Goal: Information Seeking & Learning: Learn about a topic

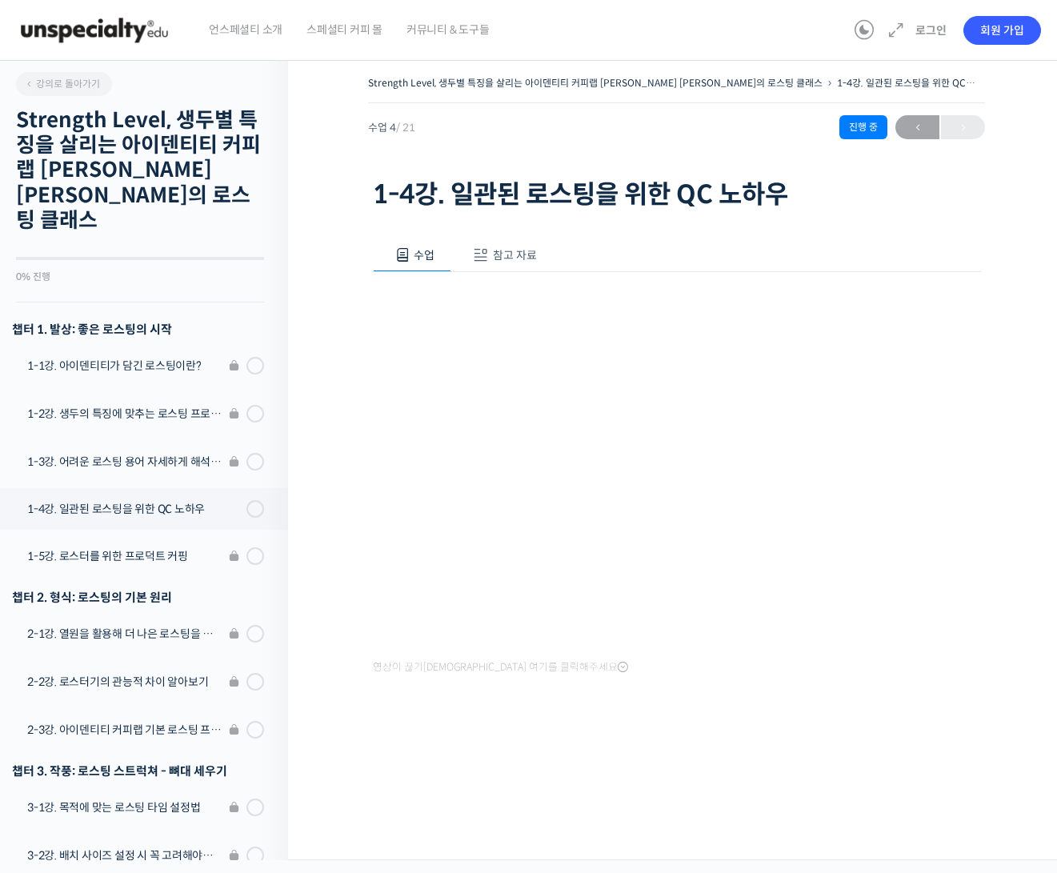
drag, startPoint x: 18, startPoint y: 337, endPoint x: 126, endPoint y: 270, distance: 126.8
click at [121, 273] on div "강의로 돌아가기 Strength Level, 생두별 특징을 살리는 아이덴티티 커피랩 [PERSON_NAME] [PERSON_NAME]의 로스팅…" at bounding box center [140, 454] width 296 height 812
click at [477, 785] on div "Strength Level, 생두별 특징을 살리는 아이덴티티 커피랩 윤원균 대표의 로스팅 클래스 1-4강. 일관된 로스팅을 위한 QC 노하우 …" at bounding box center [676, 454] width 777 height 812
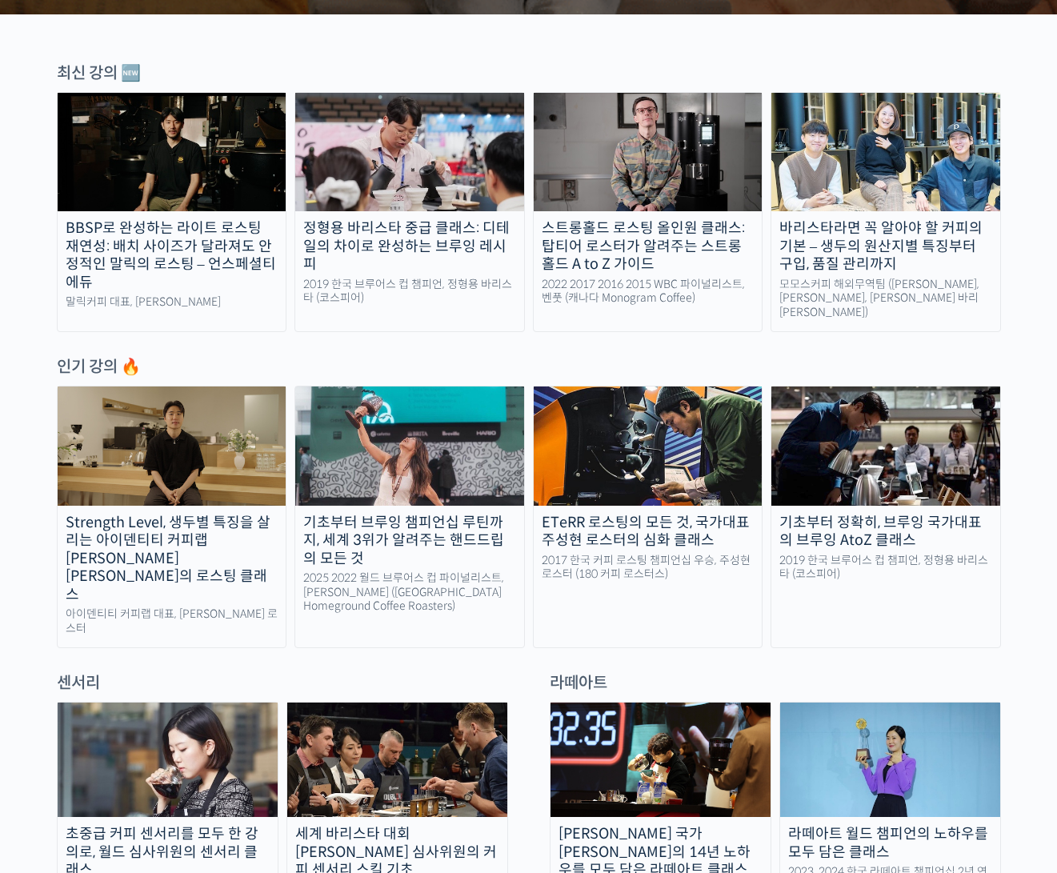
scroll to position [697, 0]
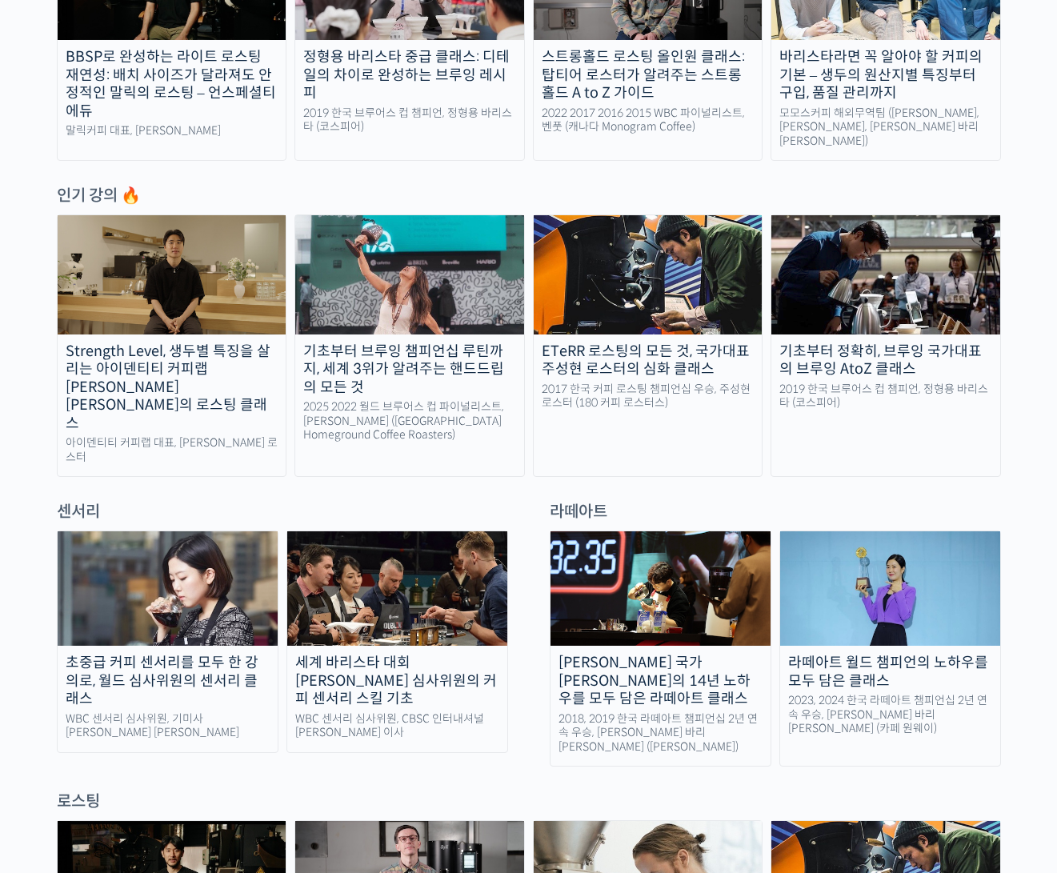
click at [201, 278] on img at bounding box center [172, 274] width 229 height 118
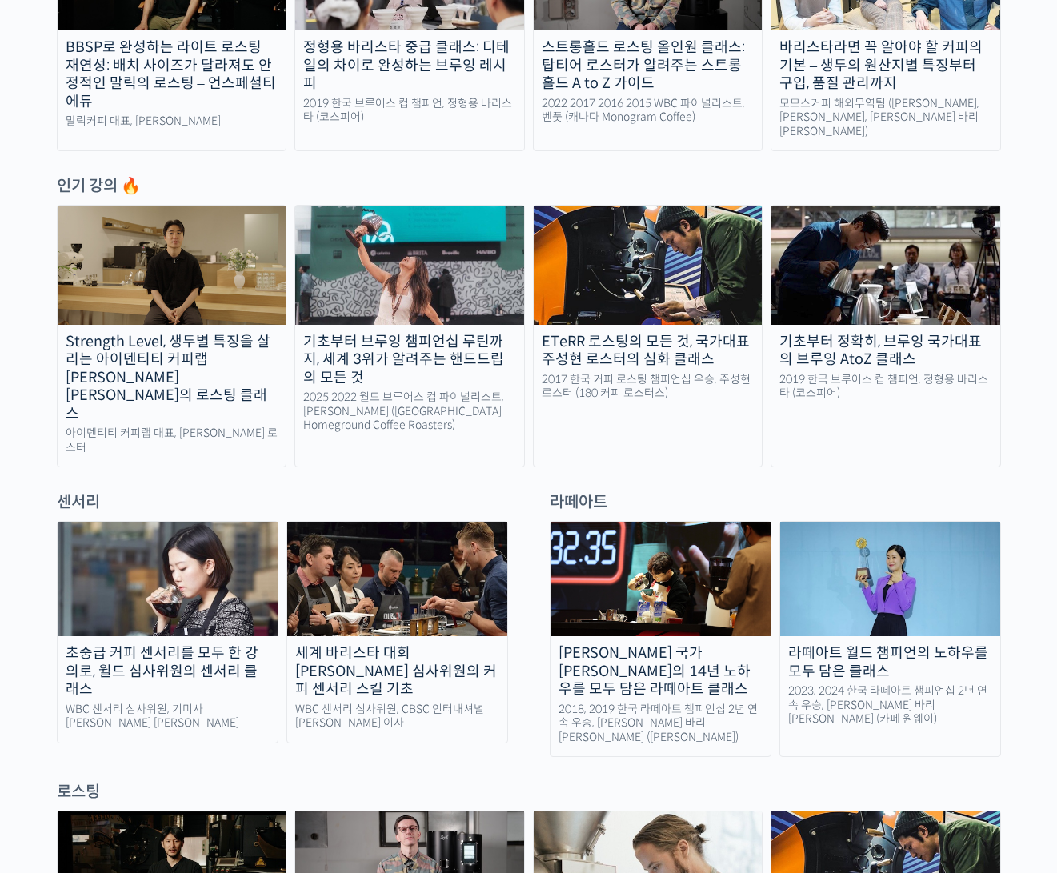
click at [502, 467] on div at bounding box center [529, 479] width 944 height 24
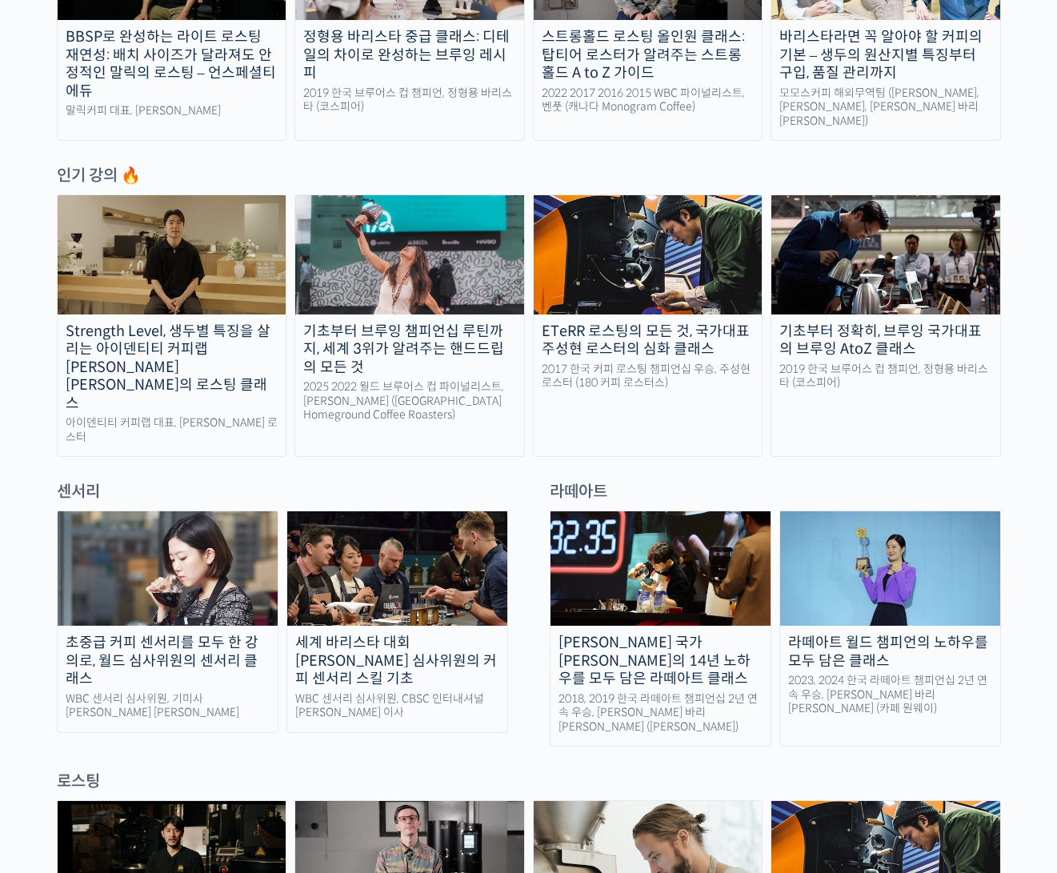
click at [391, 558] on img at bounding box center [397, 568] width 220 height 114
click at [174, 511] on img at bounding box center [168, 568] width 220 height 114
click at [198, 518] on img at bounding box center [168, 568] width 220 height 114
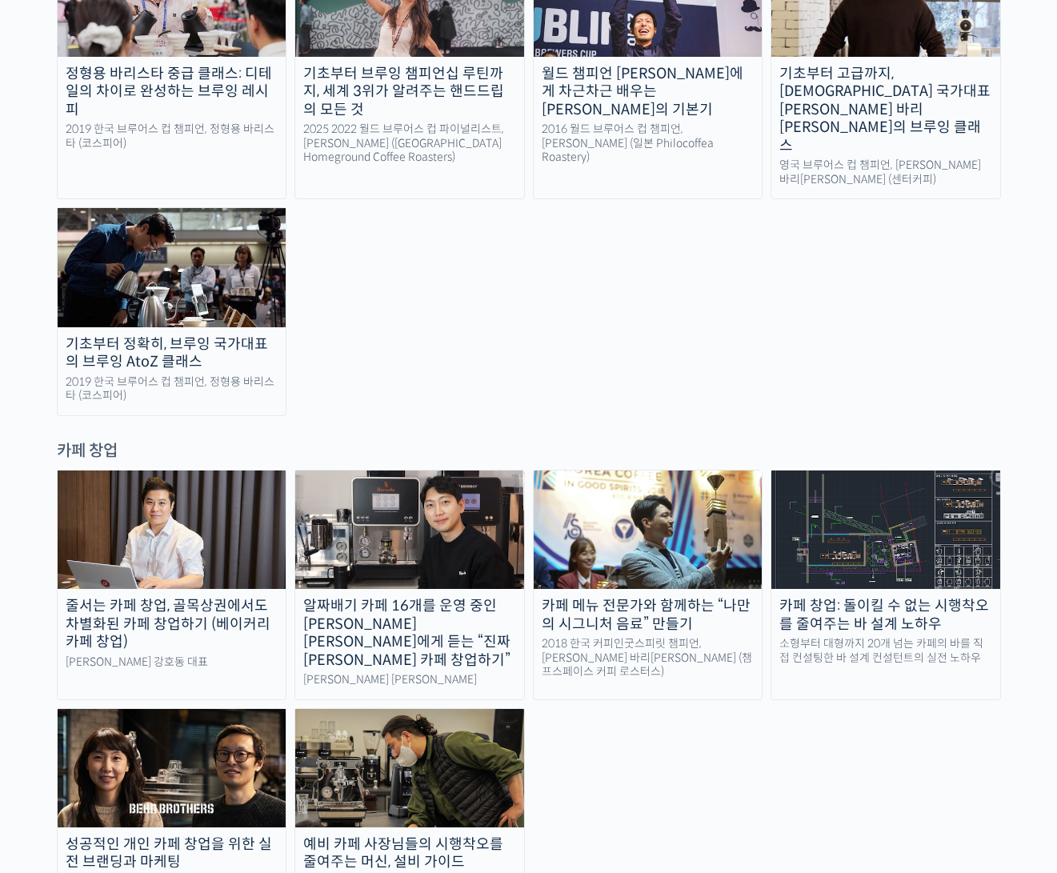
scroll to position [2874, 0]
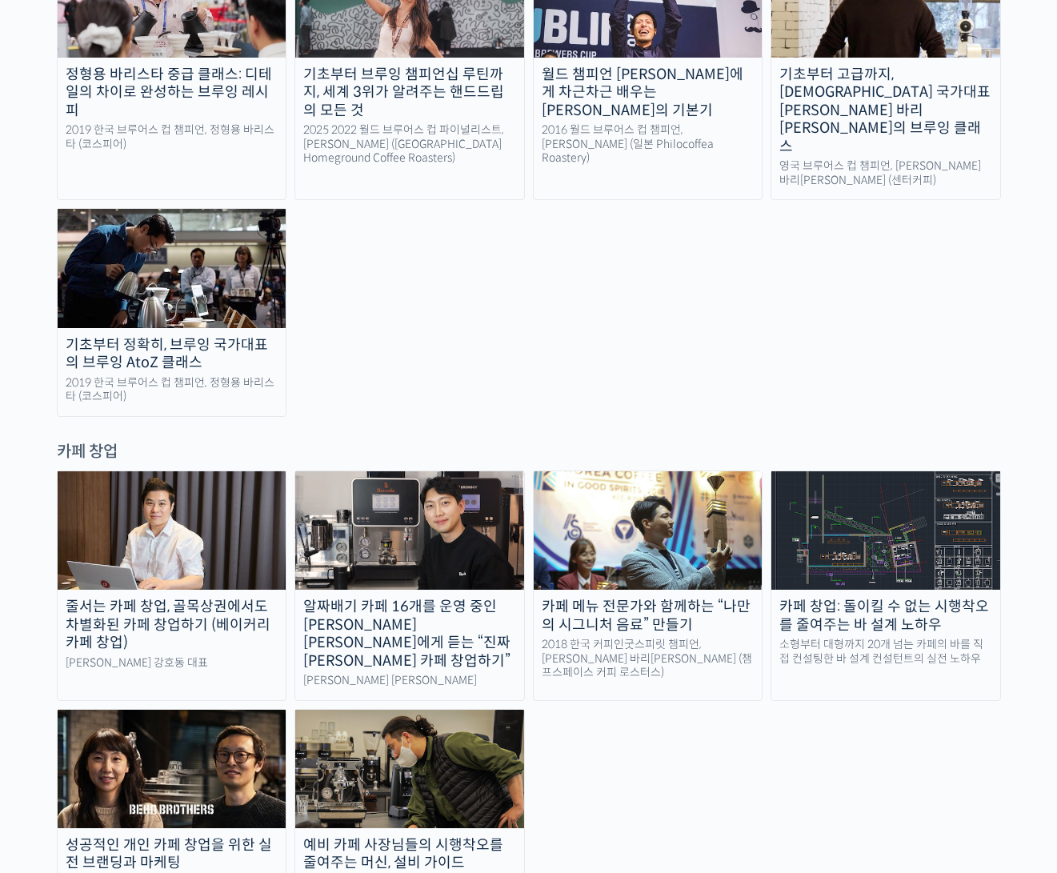
click at [503, 214] on div "정형용 바리스타 중급 클래스: 디테일의 차이로 완성하는 브루잉 레시피 2019 한국 브루어스 컵 챔피언, 정형용 바리스타 (코스피어) 기초부터…" at bounding box center [529, 177] width 944 height 478
click at [404, 598] on div "알짜배기 카페 16개를 운영 중인 안태환 대표에게 듣는 “진짜 돈 버는 카페 창업하기”" at bounding box center [409, 634] width 229 height 72
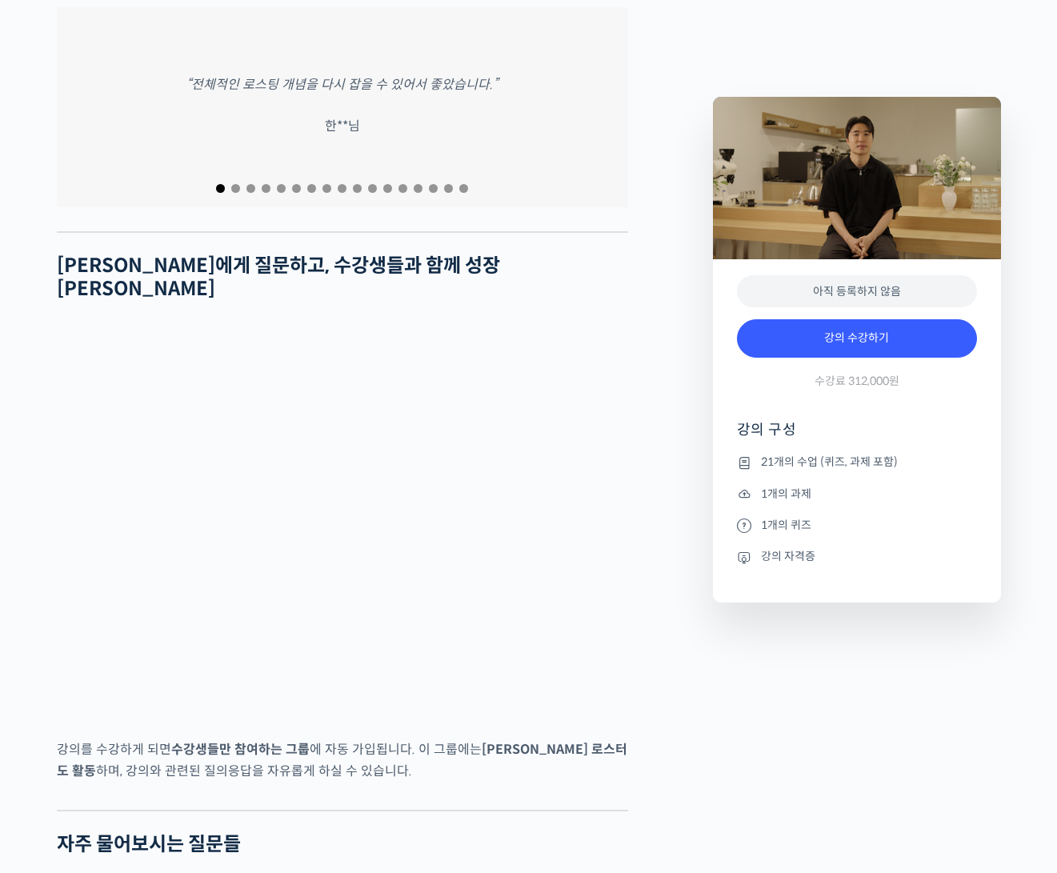
scroll to position [6956, 0]
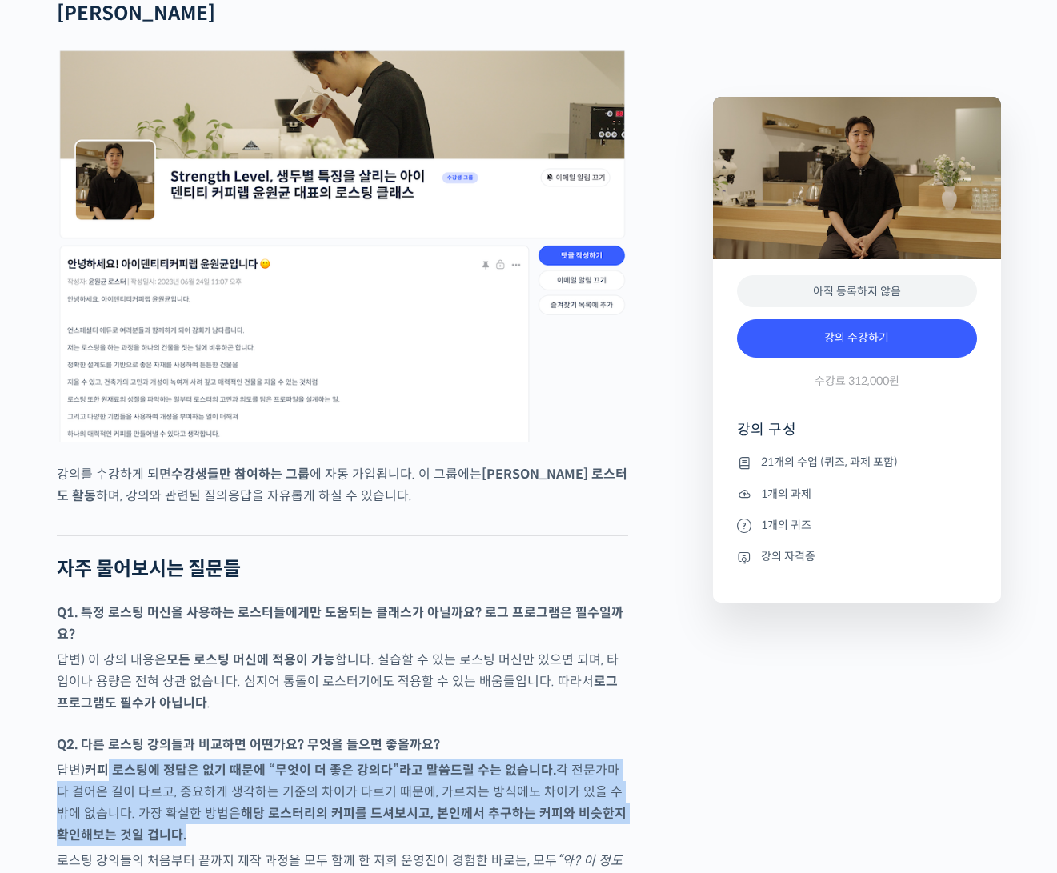
drag, startPoint x: 110, startPoint y: 718, endPoint x: 150, endPoint y: 788, distance: 81.0
click at [150, 788] on p "답변) 커피 로스팅에 정답은 없기 때문에 “무엇이 더 좋은 강의다”라고 말씀드릴 수는 없습니다. 각 전문가마다 걸어온 길이 다르고, 중요하게 …" at bounding box center [342, 802] width 571 height 86
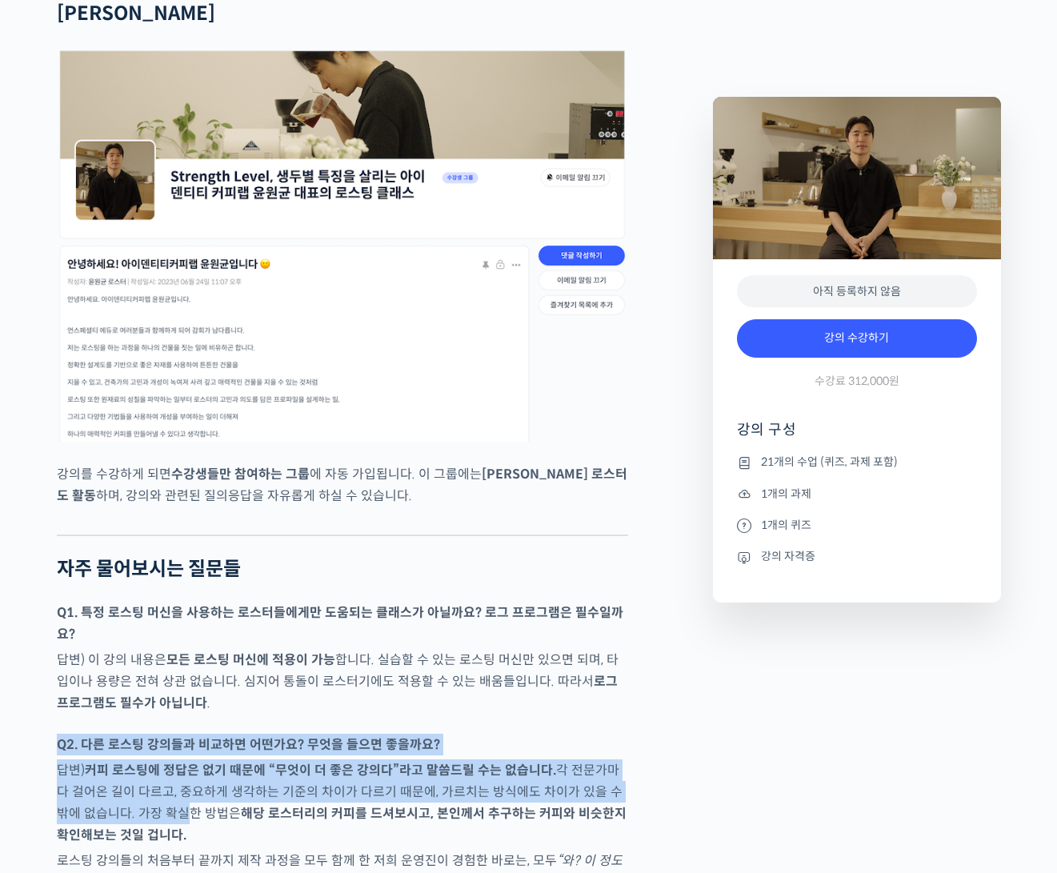
drag, startPoint x: 141, startPoint y: 766, endPoint x: 37, endPoint y: 688, distance: 129.7
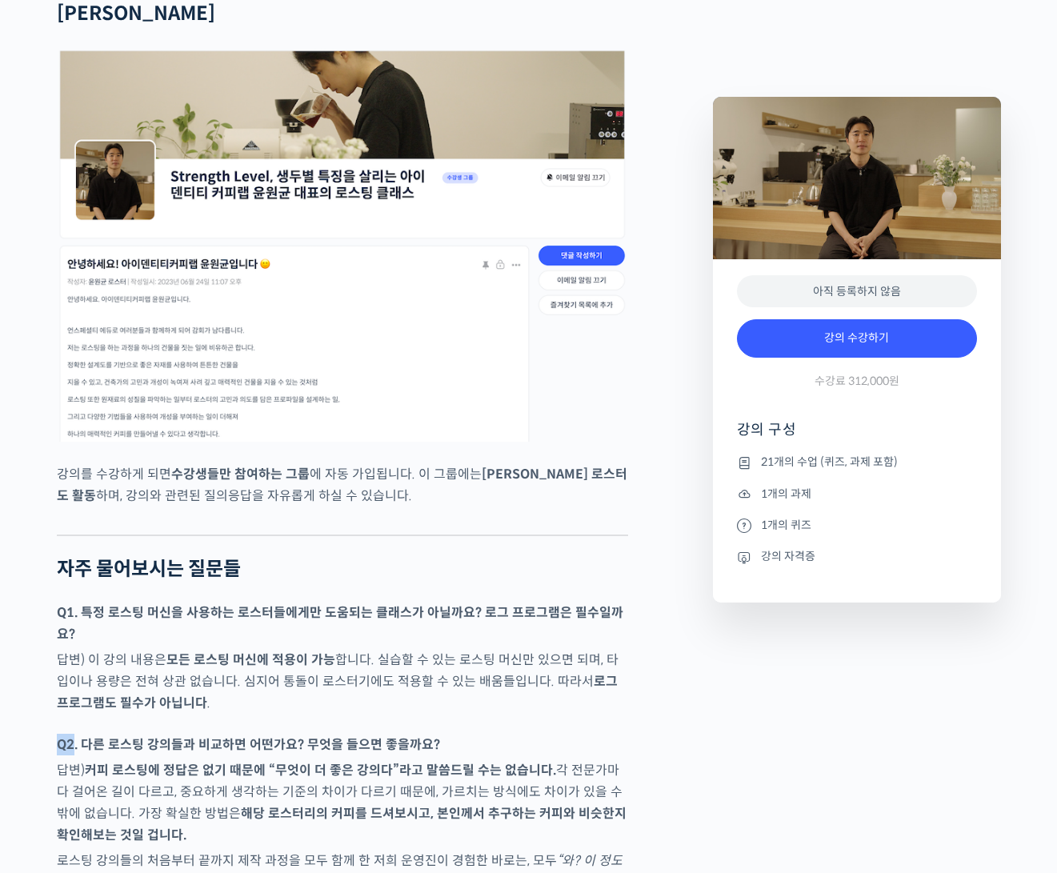
drag, startPoint x: 54, startPoint y: 709, endPoint x: 90, endPoint y: 790, distance: 88.4
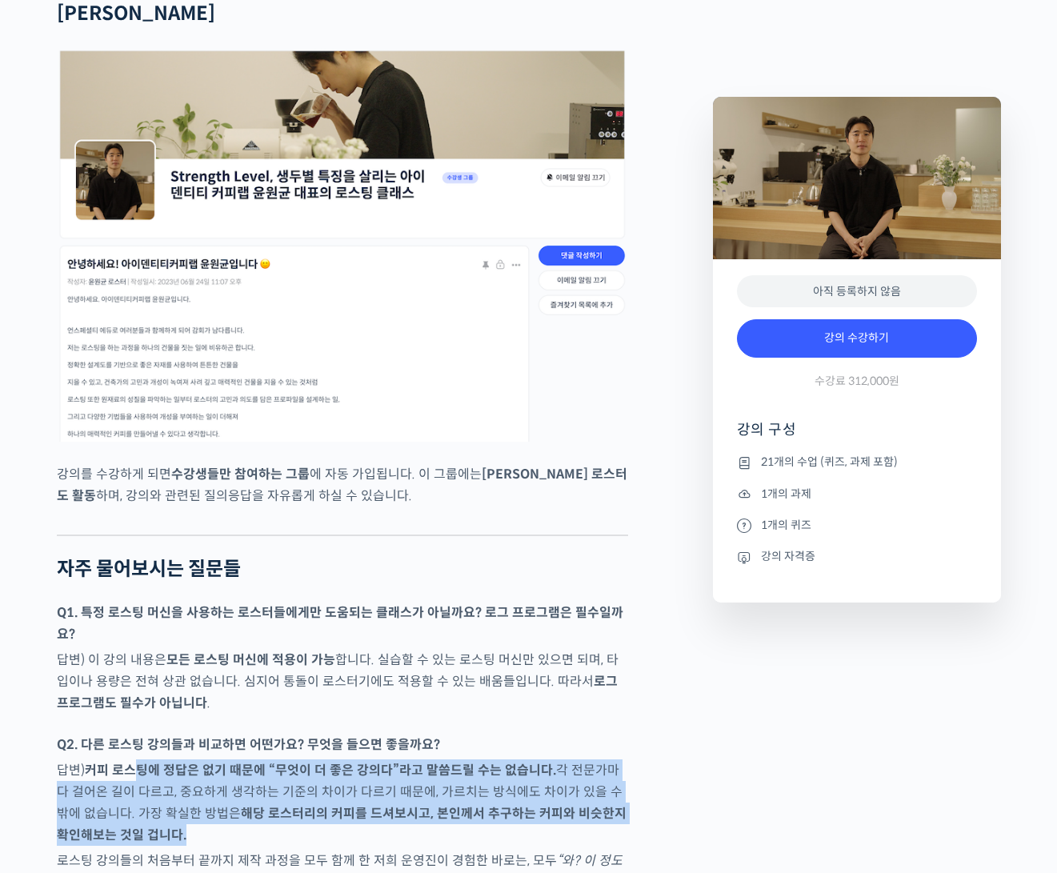
drag, startPoint x: 167, startPoint y: 787, endPoint x: 136, endPoint y: 720, distance: 74.1
click at [136, 759] on p "답변) 커피 로스팅에 정답은 없기 때문에 “무엇이 더 좋은 강의다”라고 말씀드릴 수는 없습니다. 각 전문가마다 걸어온 길이 다르고, 중요하게 …" at bounding box center [342, 802] width 571 height 86
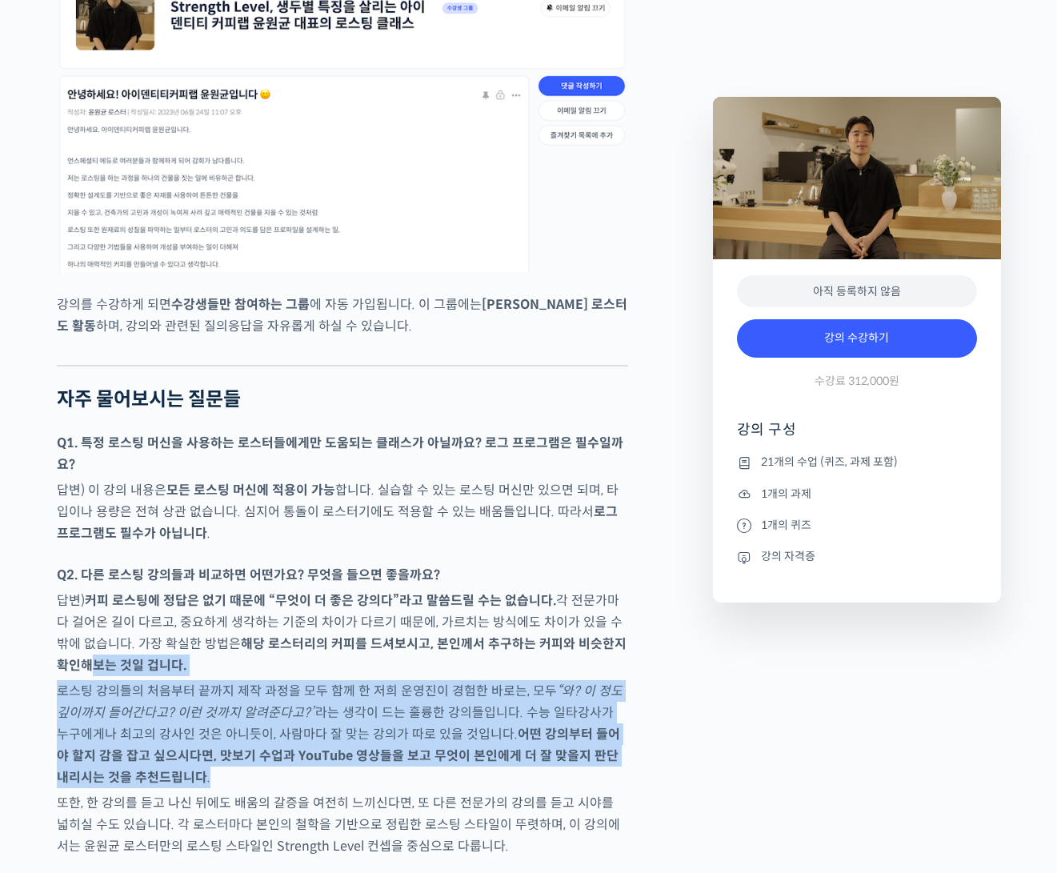
drag, startPoint x: 30, startPoint y: 622, endPoint x: 147, endPoint y: 725, distance: 155.9
click at [147, 725] on p "로스팅 강의들의 처음부터 끝까지 제작 과정을 모두 함께 한 저희 운영진이 경험한 바로는, 모두 “와? 이 정도 깊이까지 들어간다고? 이런 것까…" at bounding box center [342, 734] width 571 height 108
drag, startPoint x: 147, startPoint y: 725, endPoint x: 39, endPoint y: 634, distance: 140.8
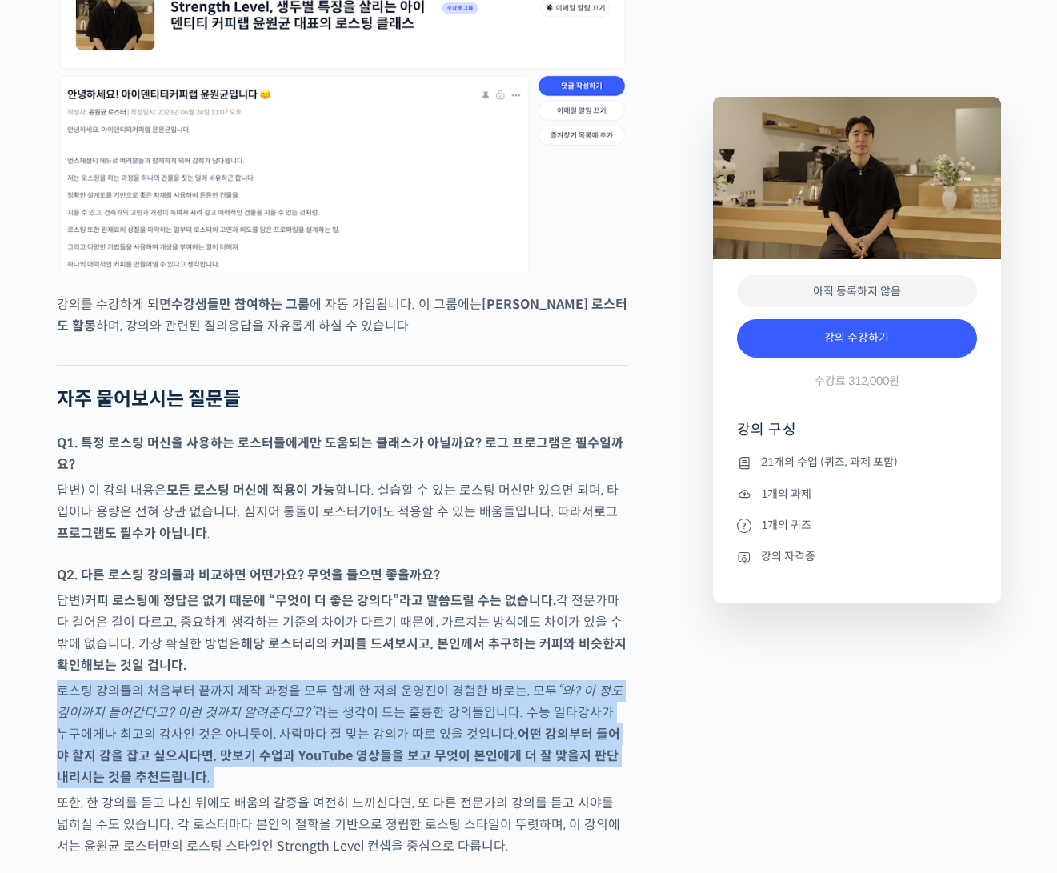
drag, startPoint x: 39, startPoint y: 634, endPoint x: 68, endPoint y: 727, distance: 97.2
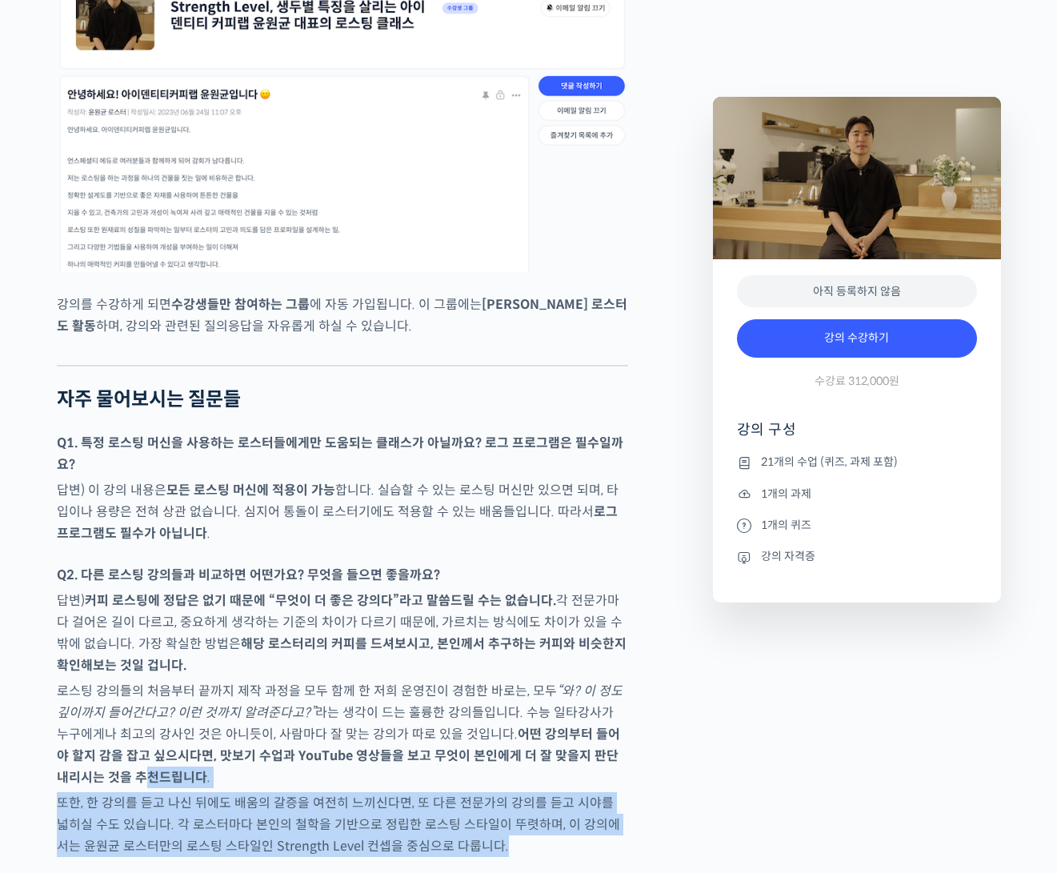
drag, startPoint x: 68, startPoint y: 727, endPoint x: 44, endPoint y: 815, distance: 91.2
drag, startPoint x: 57, startPoint y: 807, endPoint x: 45, endPoint y: 744, distance: 64.3
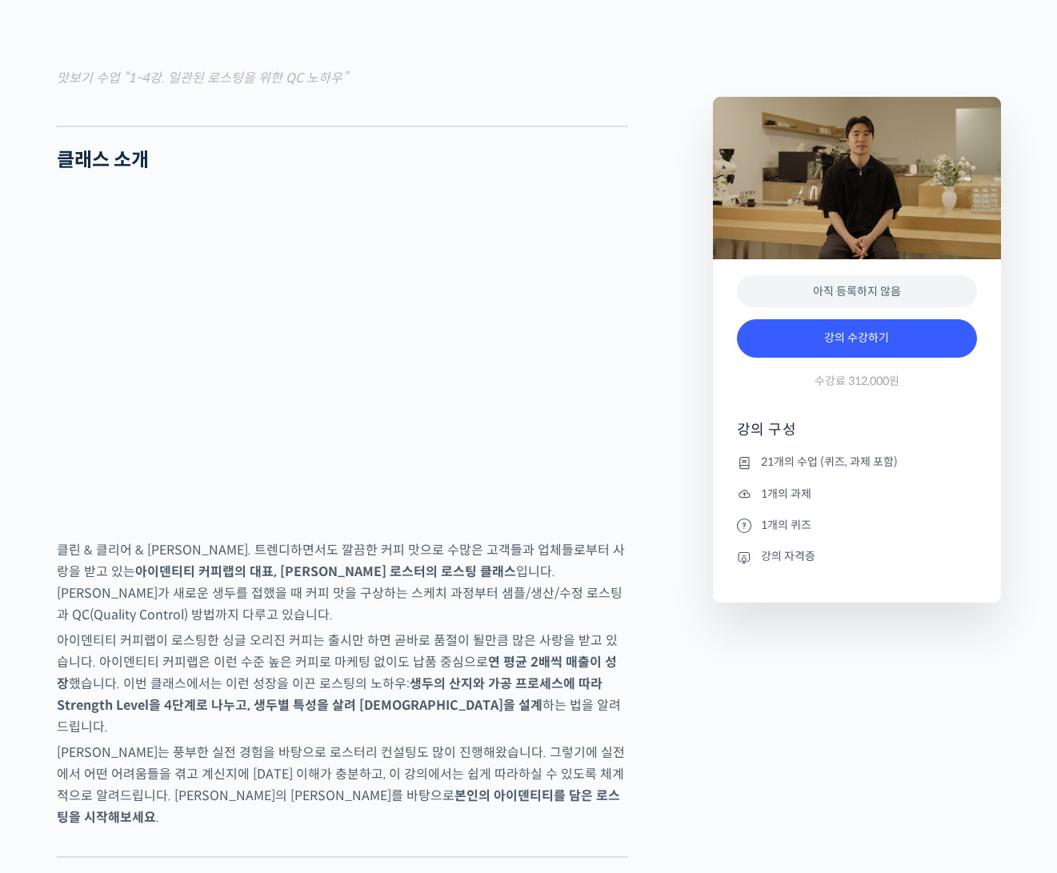
scroll to position [245, 0]
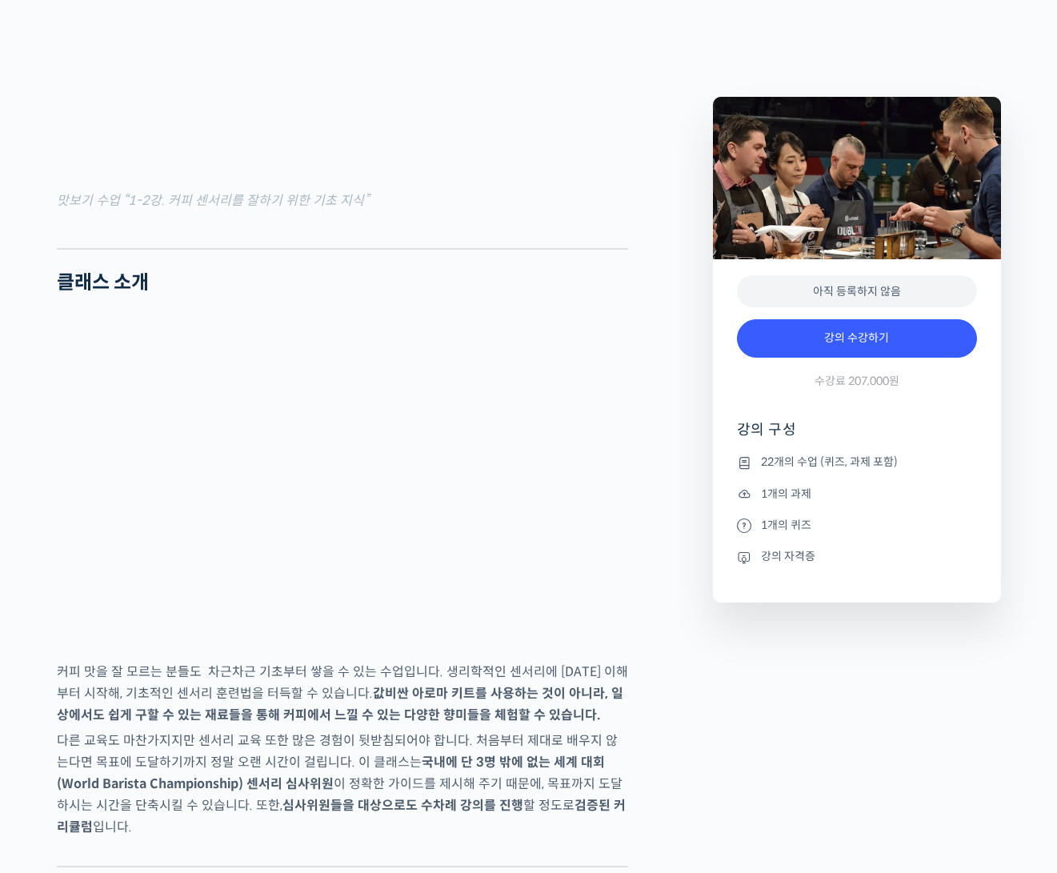
scroll to position [1867, 0]
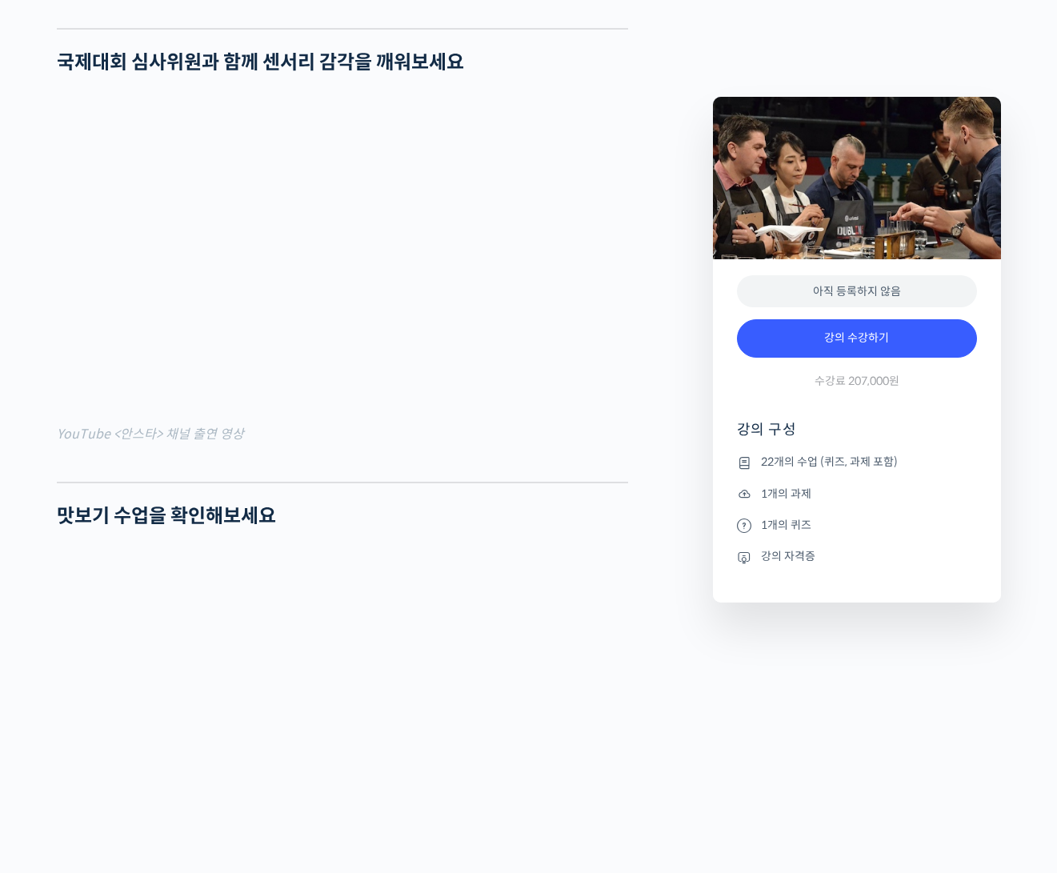
scroll to position [1749, 0]
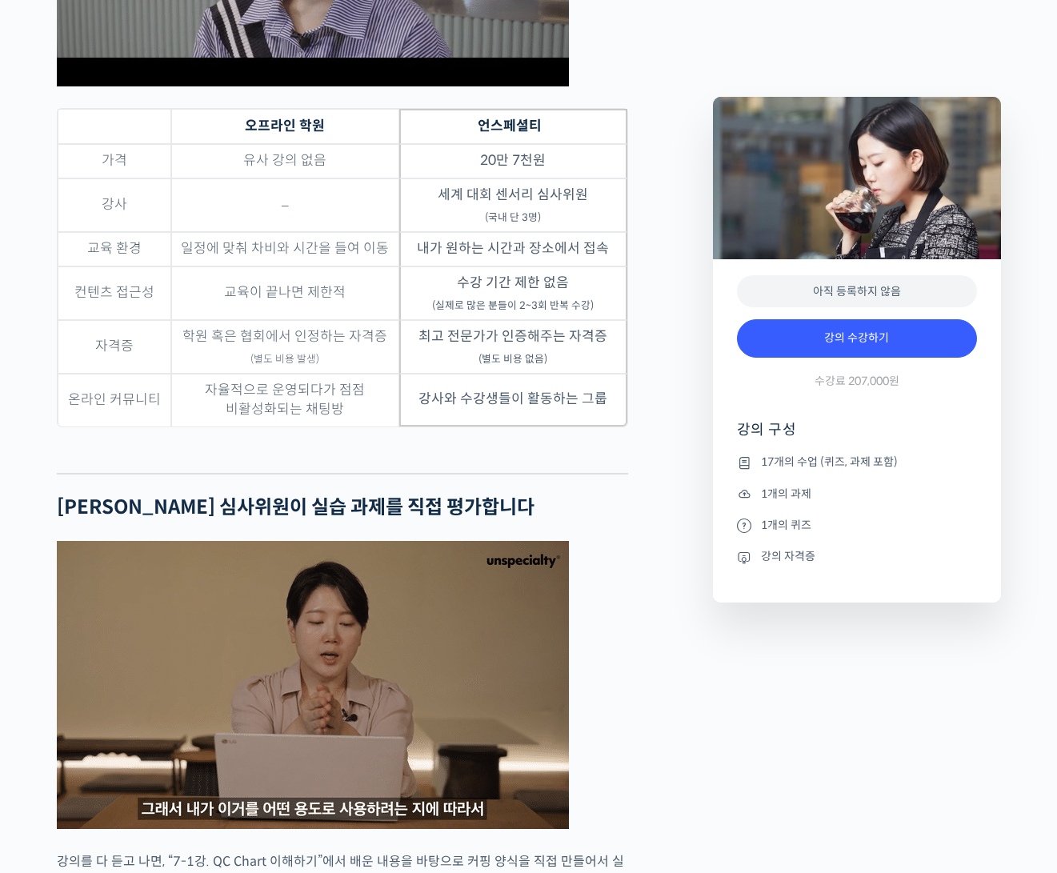
scroll to position [5482, 0]
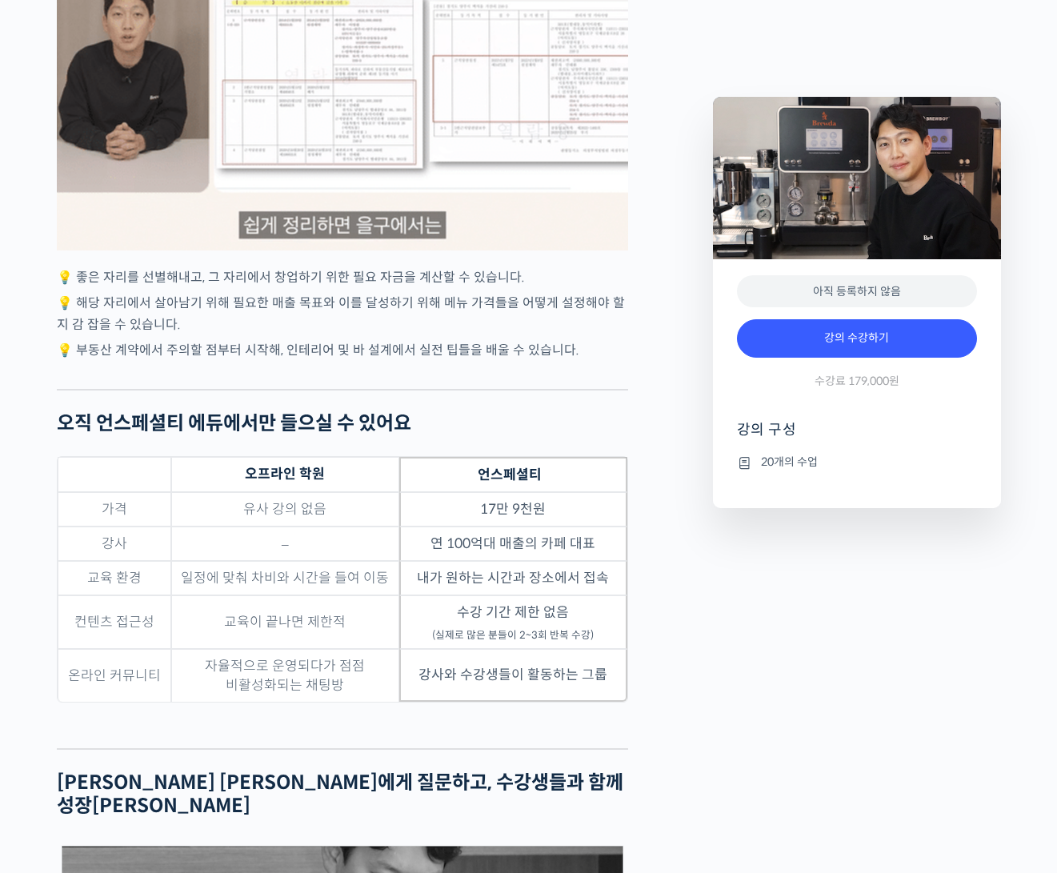
scroll to position [3142, 0]
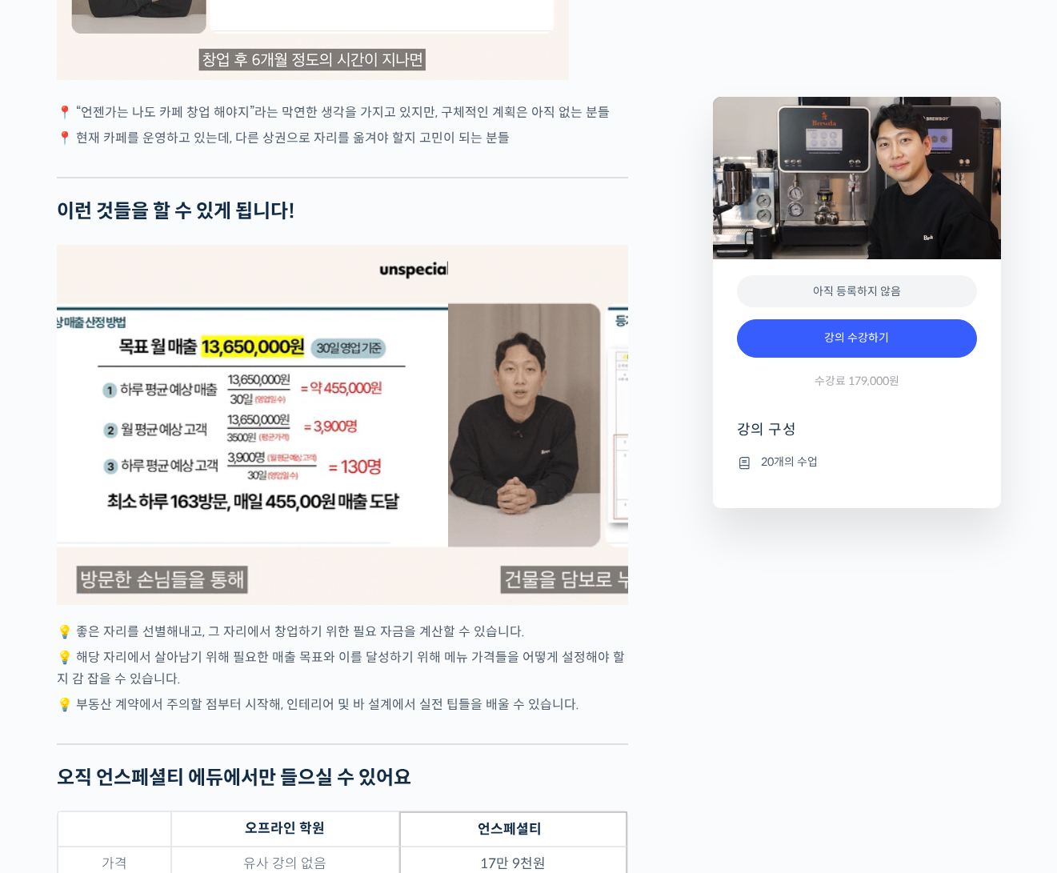
click at [771, 482] on div "안태환 대표를 소개합니다! 브루다(Brewda) 커피 대표 (주식회사 하나원컴퍼니) 전 스노우보드 국가대표 2015년 매머드커피(Mammoth…" at bounding box center [529, 889] width 960 height 6744
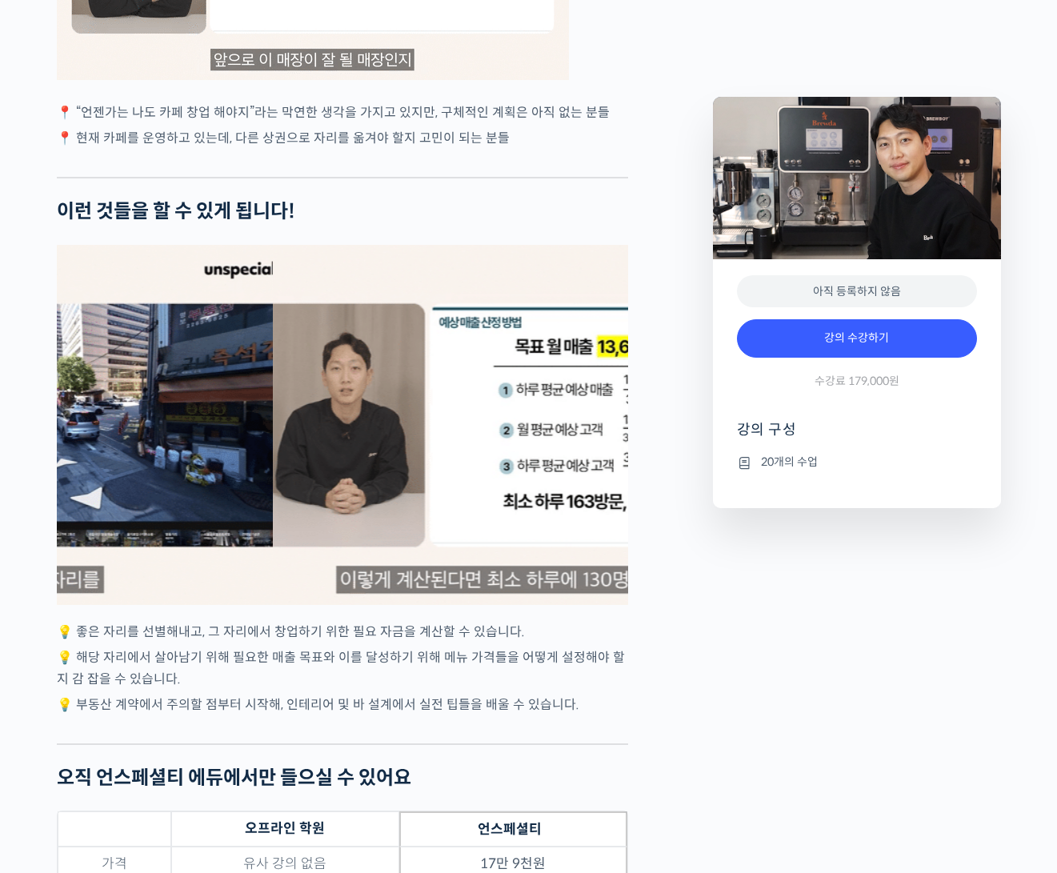
click at [449, 409] on div "2 / 3" at bounding box center [557, 425] width 571 height 360
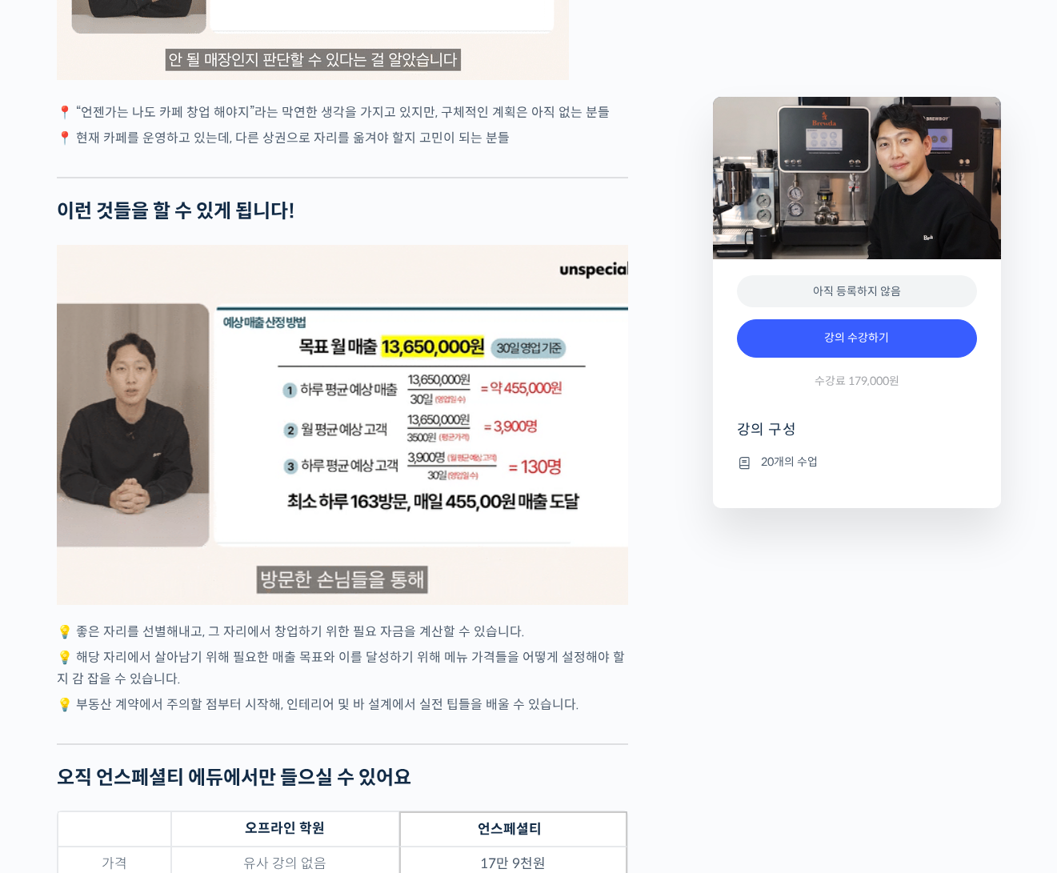
click at [436, 430] on div "2 / 3" at bounding box center [342, 425] width 571 height 360
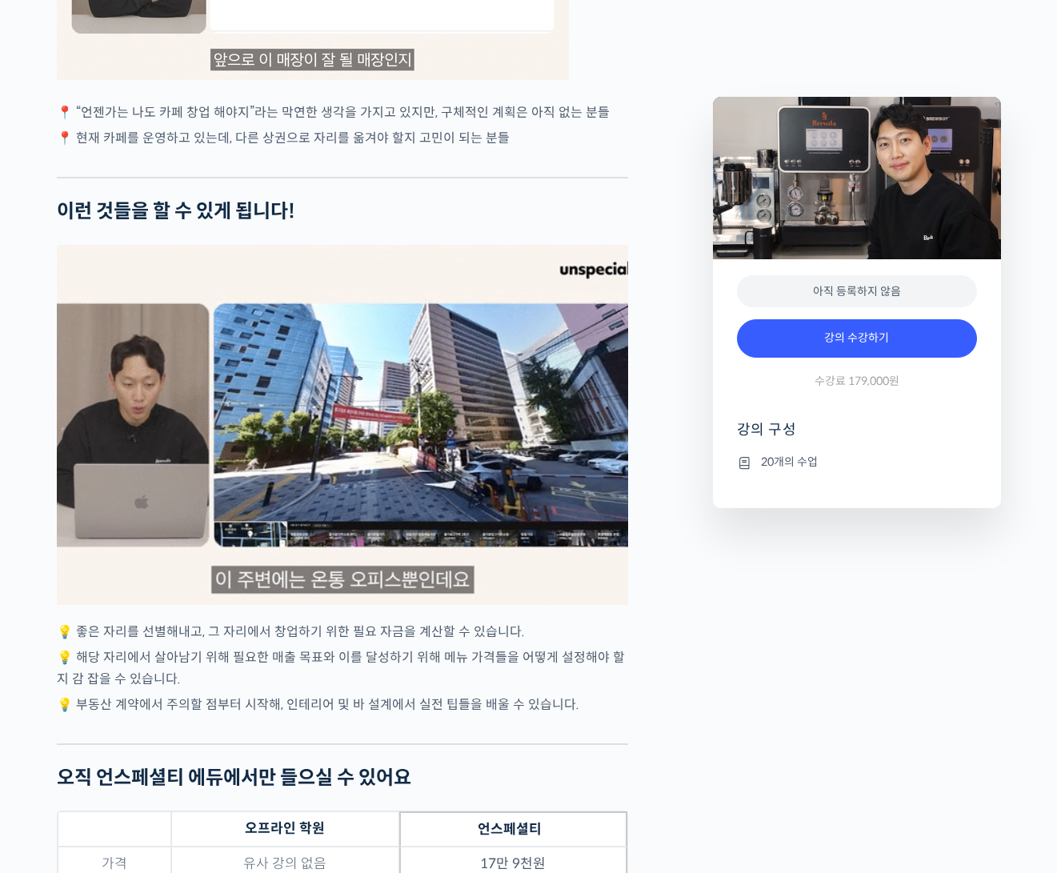
click at [476, 481] on div "1 / 3" at bounding box center [342, 425] width 571 height 360
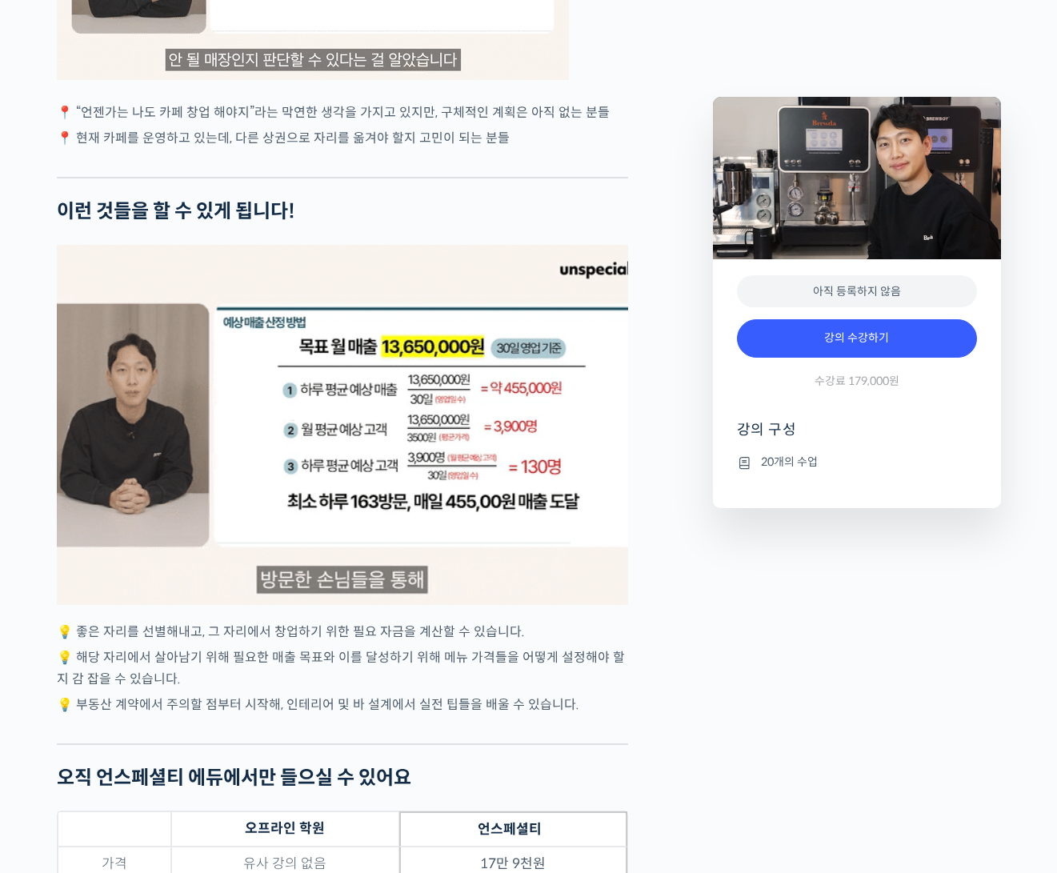
click at [389, 530] on div "2 / 3" at bounding box center [342, 425] width 571 height 360
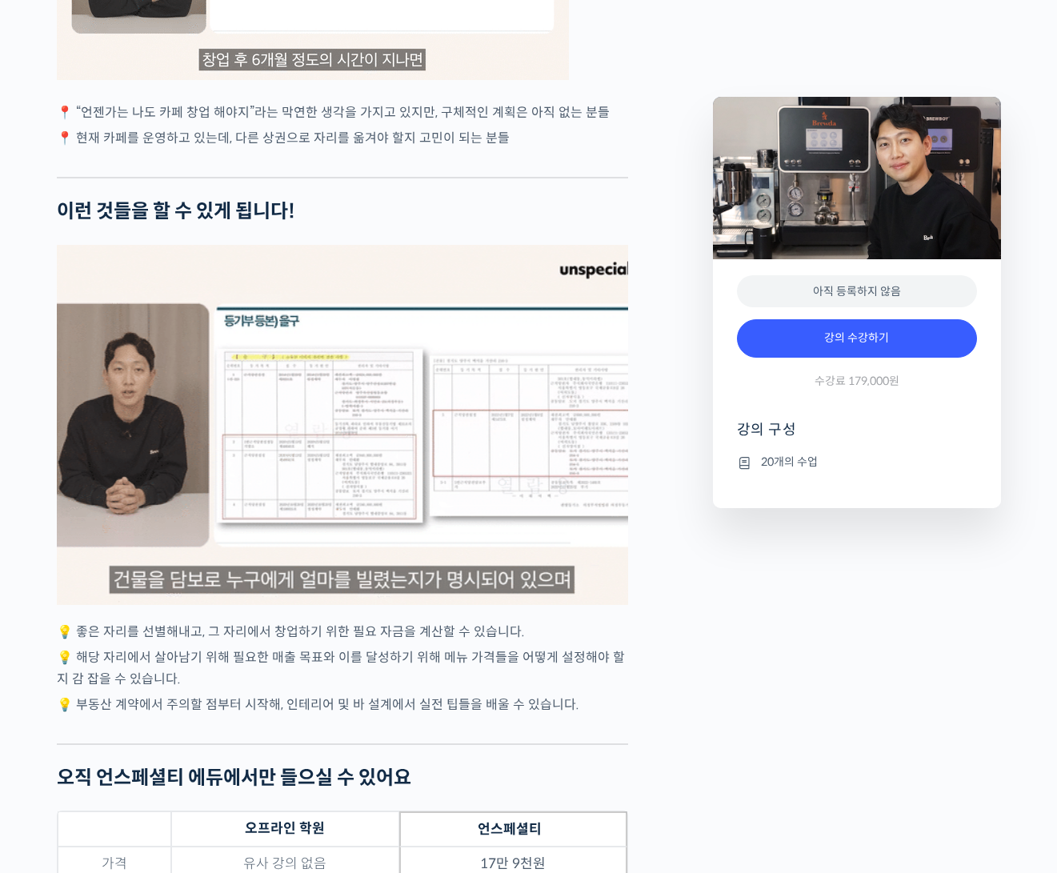
click at [494, 510] on div "3 / 3" at bounding box center [342, 425] width 571 height 360
click at [494, 661] on div "안태환 대표를 소개합니다! 브루다(Brewda) 커피 대표 (주식회사 하나원컴퍼니) 전 스노우보드 국가대표 2015년 매머드커피(Mammoth…" at bounding box center [342, 133] width 571 height 5232
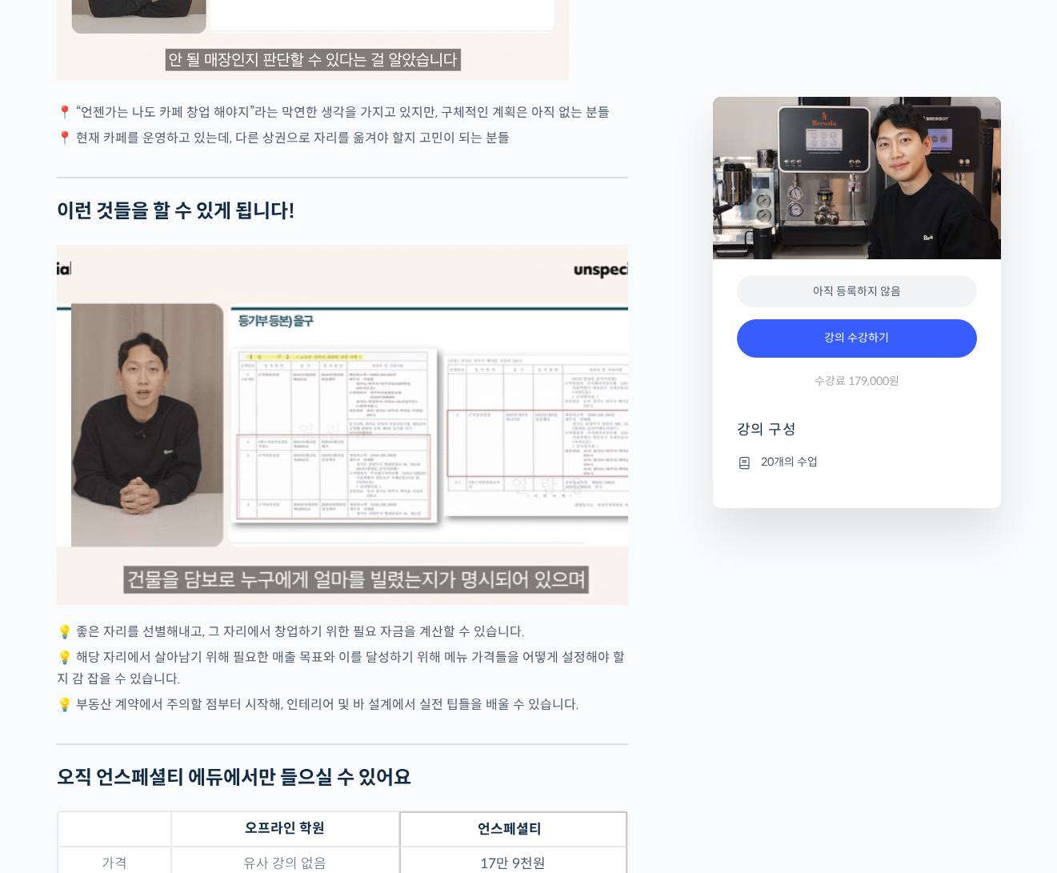
click at [542, 542] on div "3 / 3" at bounding box center [355, 425] width 571 height 360
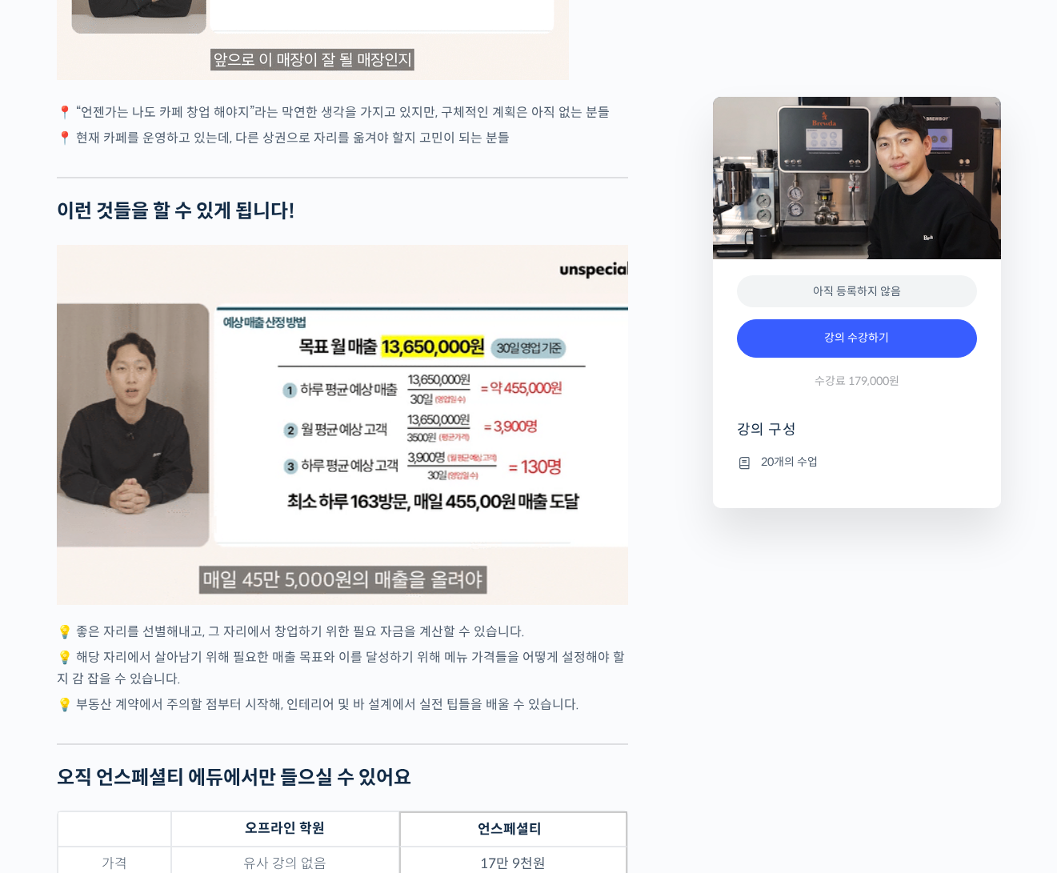
click at [542, 536] on div "2 / 3" at bounding box center [342, 425] width 571 height 360
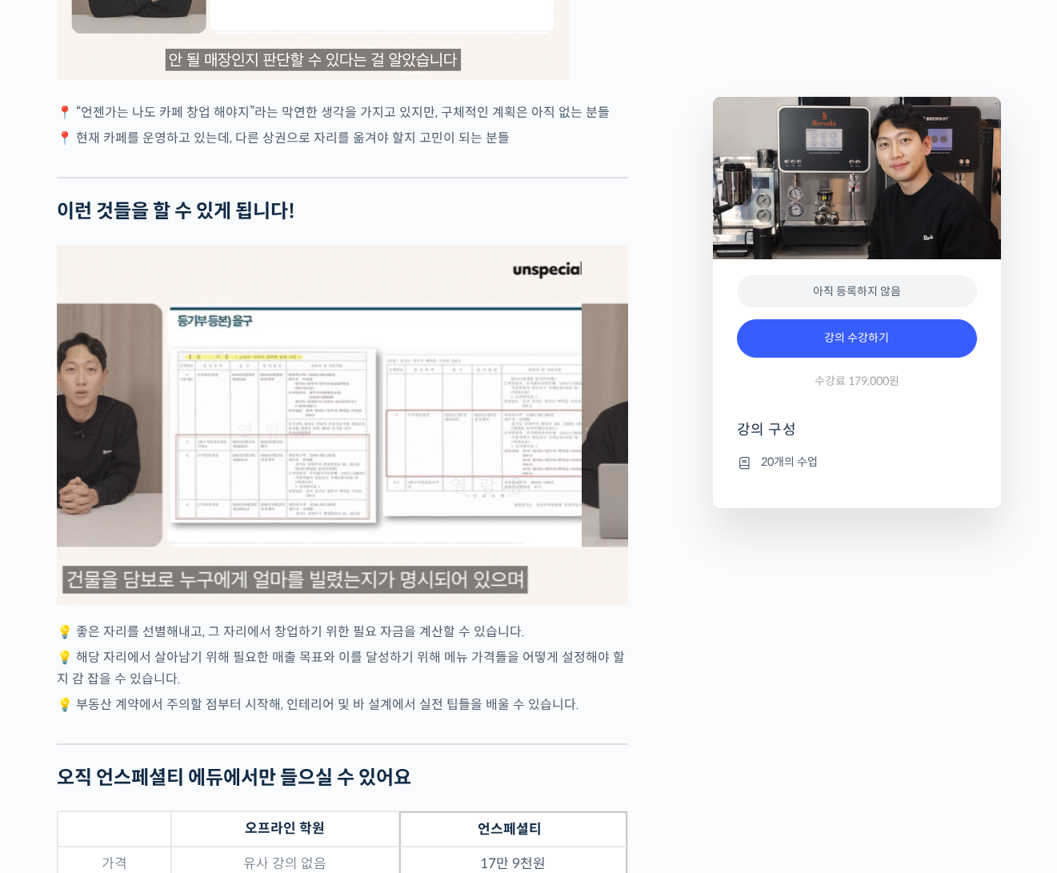
click at [502, 533] on div "3 / 3" at bounding box center [295, 425] width 571 height 360
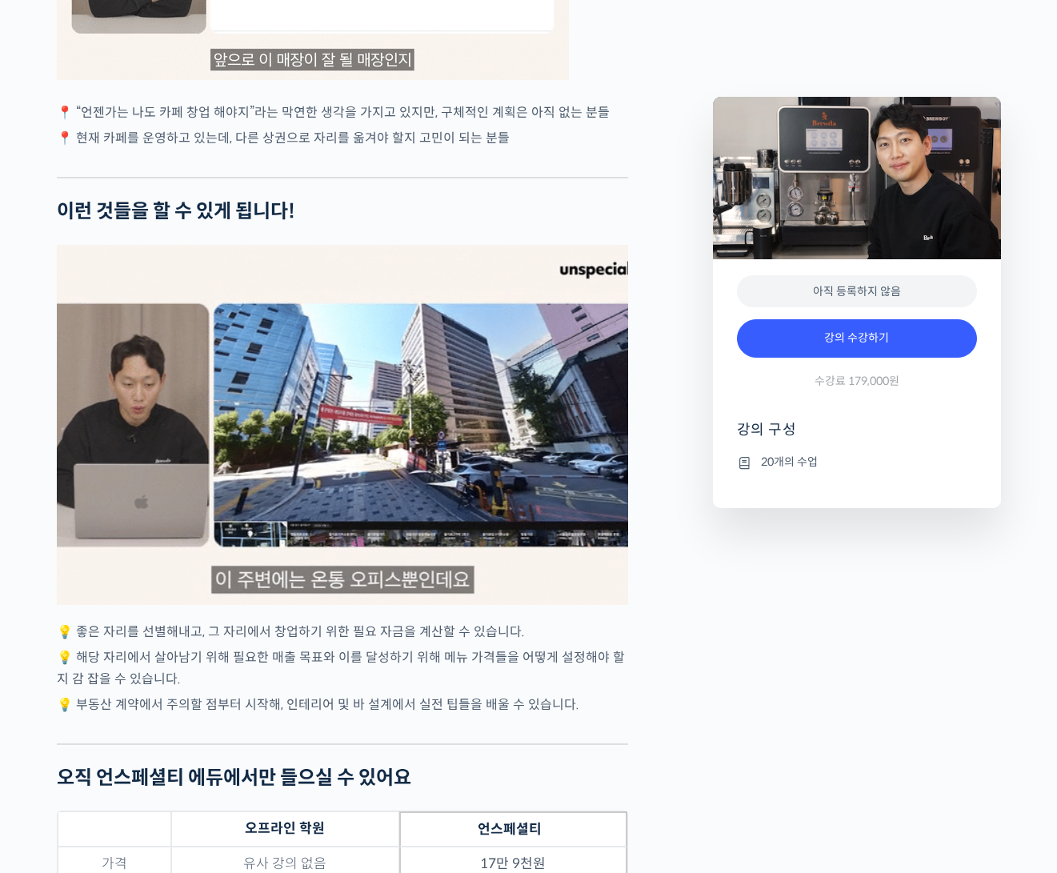
click at [447, 538] on div "1 / 3" at bounding box center [342, 425] width 571 height 360
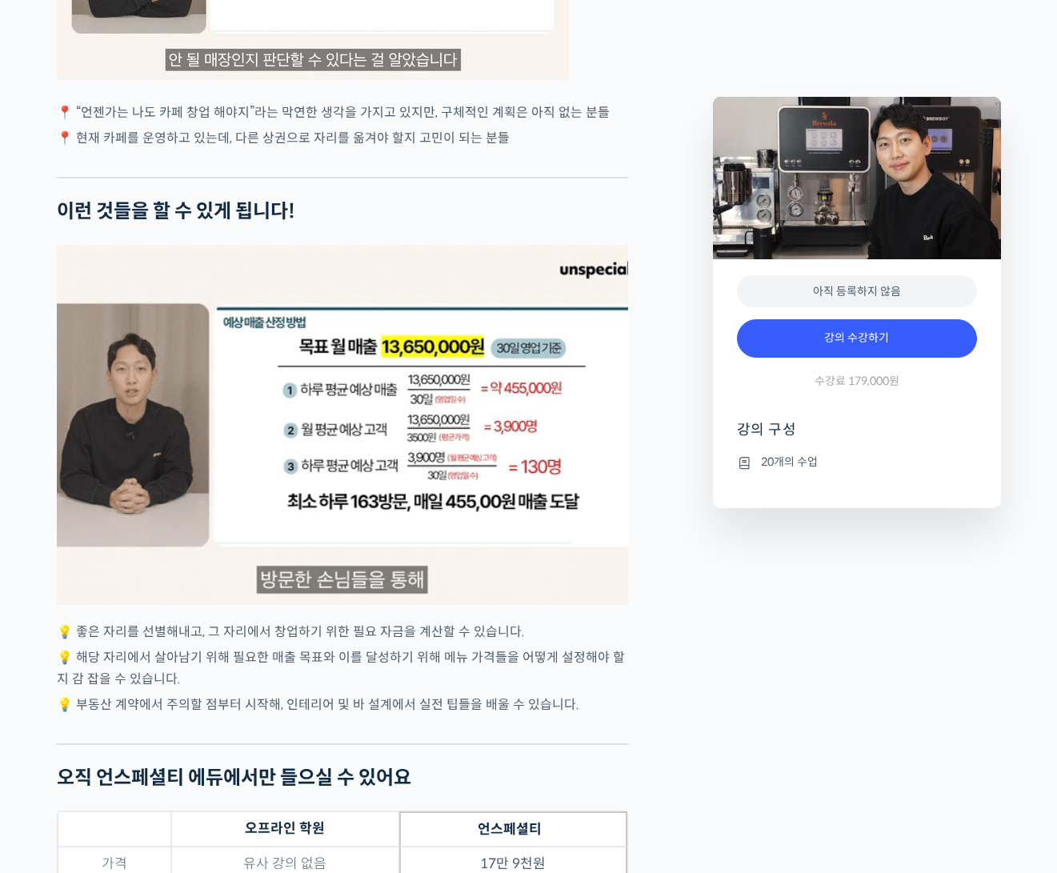
click at [397, 469] on div "2 / 3" at bounding box center [342, 425] width 571 height 360
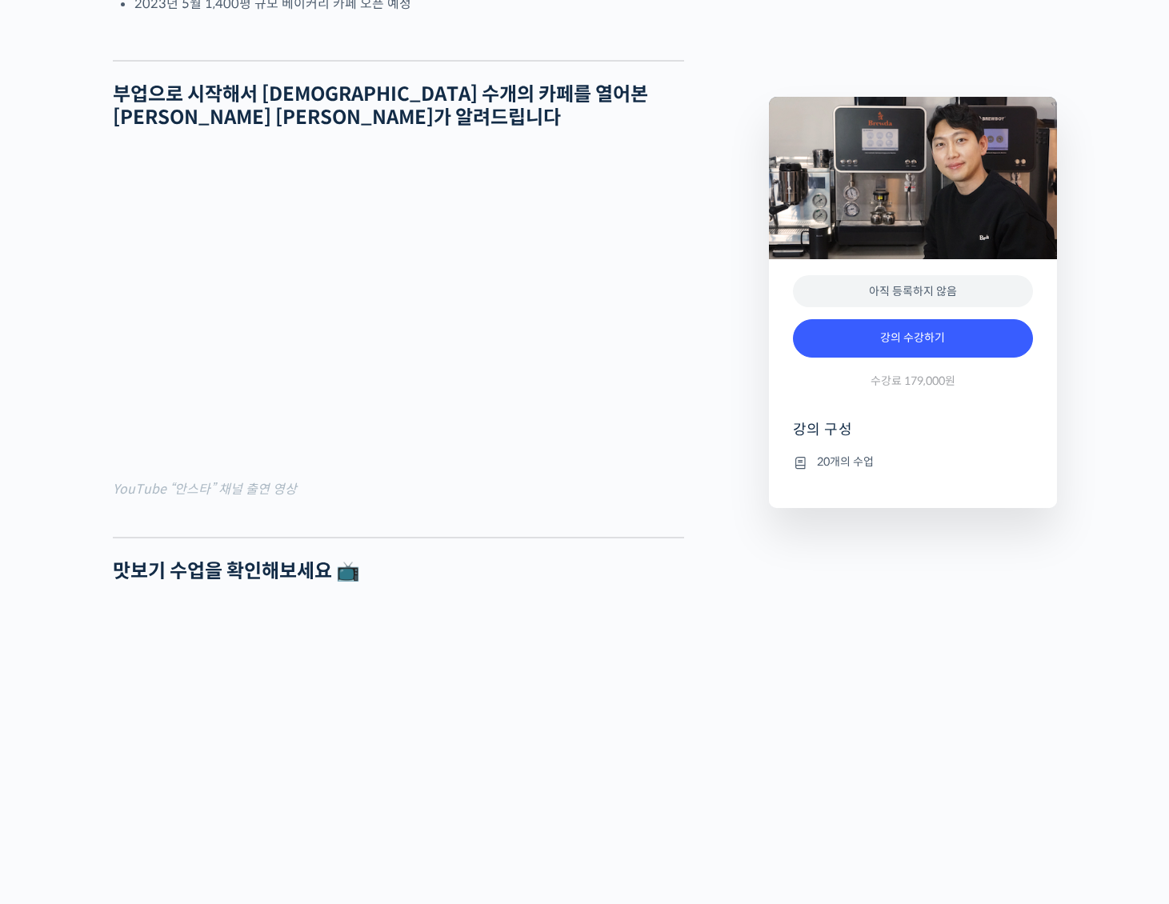
scroll to position [1600, 0]
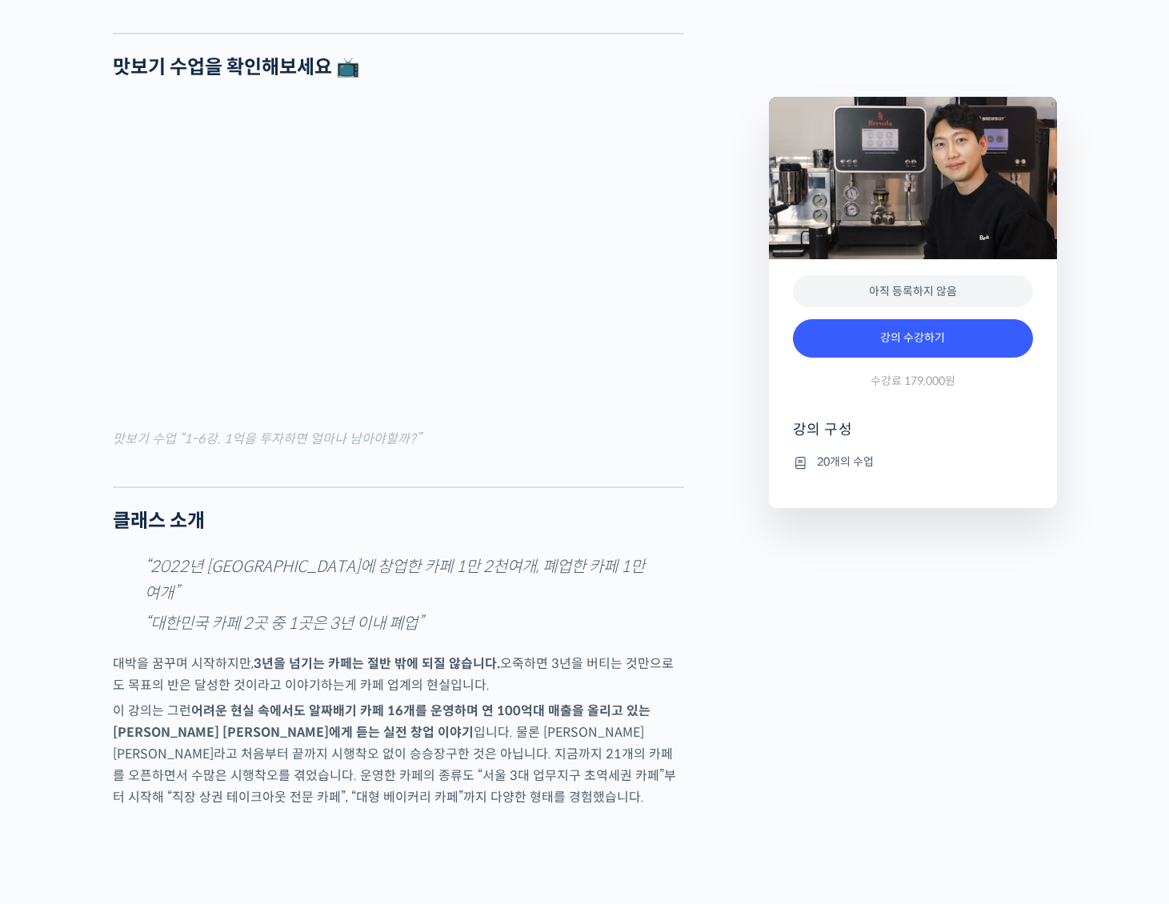
click at [626, 594] on p "“2022년 [GEOGRAPHIC_DATA]에 창업한 카페 1만 2천여개, 폐업한 카페 1만여개”" at bounding box center [398, 580] width 507 height 52
drag, startPoint x: 838, startPoint y: 611, endPoint x: 836, endPoint y: 545, distance: 66.4
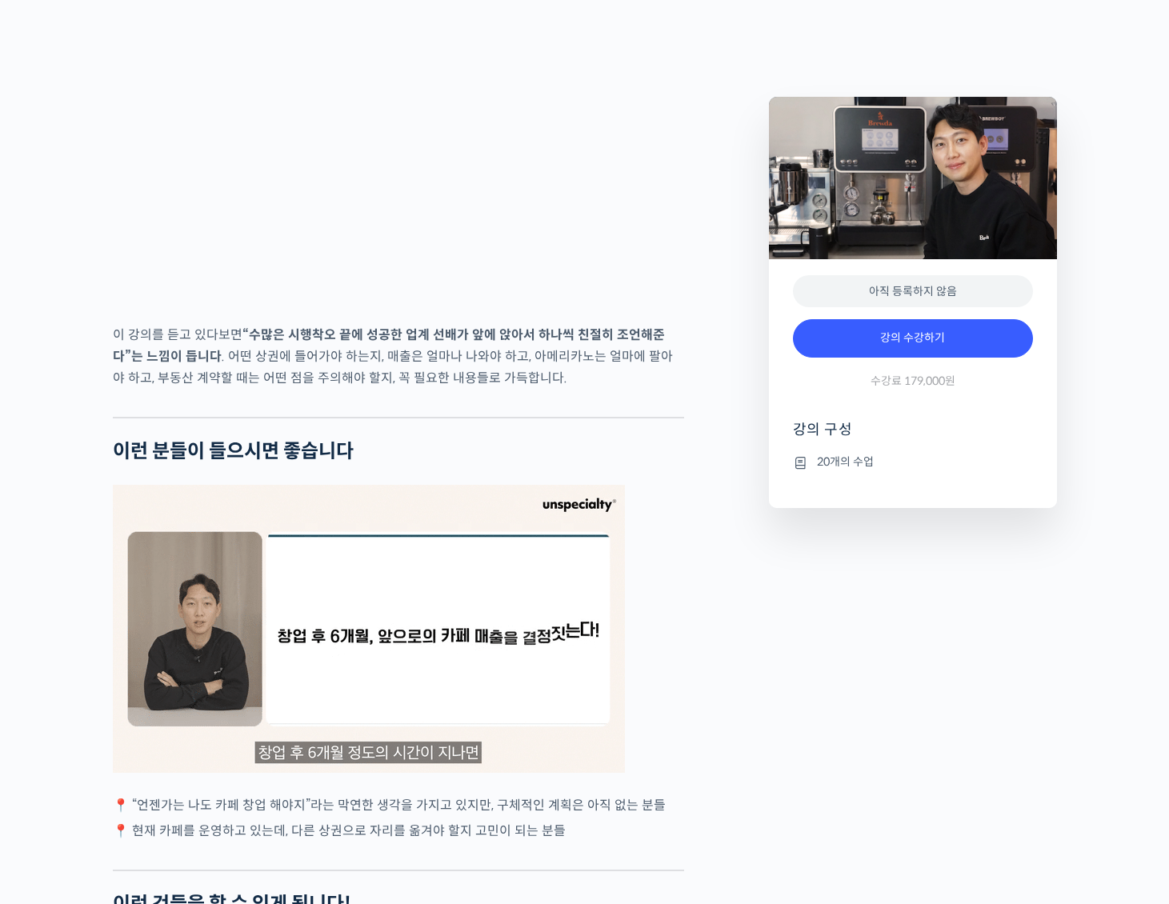
scroll to position [2488, 0]
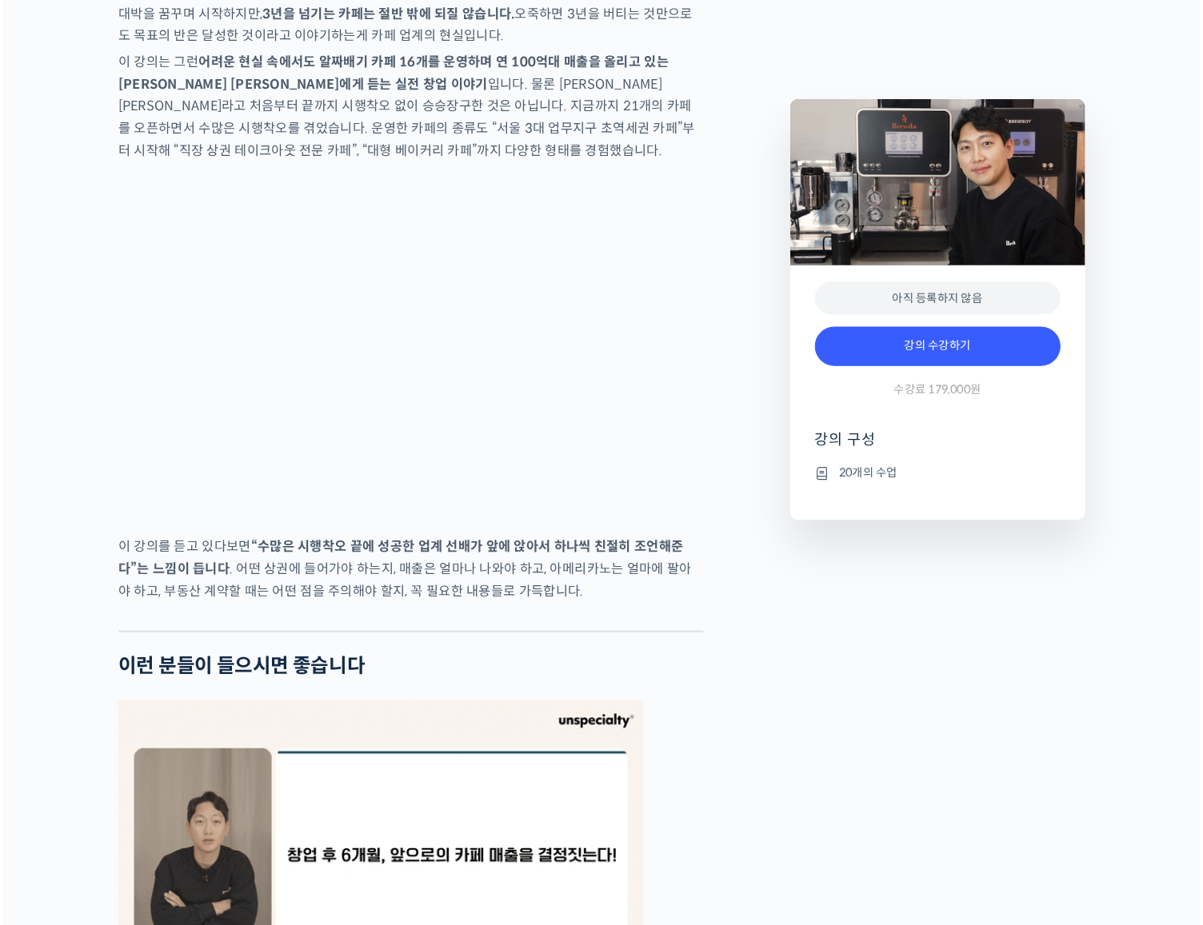
scroll to position [1607, 0]
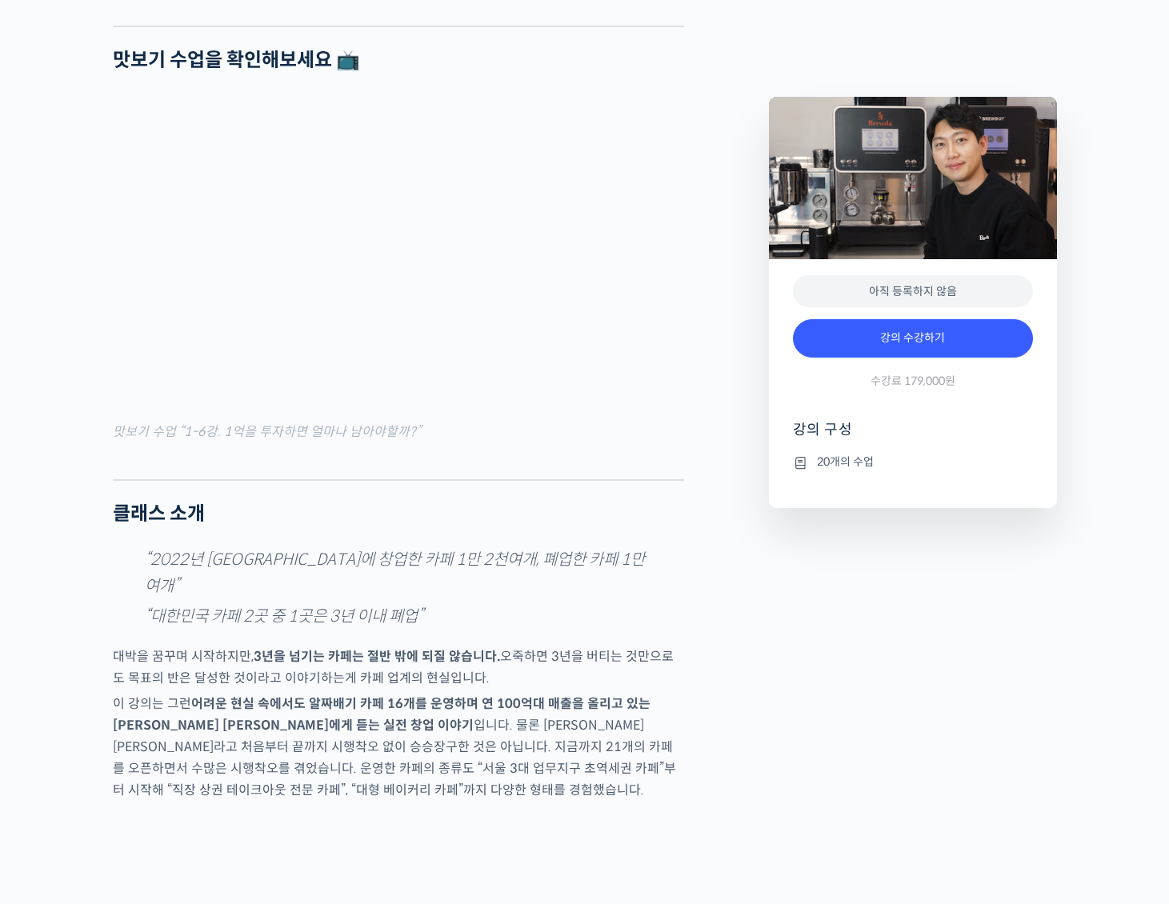
click at [394, 689] on p "대박을 꿈꾸며 시작하지만, 3년을 넘기는 카페는 절반 밖에 되질 않습니다. 오죽하면 3년을 버티는 것만으로도 목표의 반은 달성한 것이라고 이야…" at bounding box center [398, 667] width 571 height 43
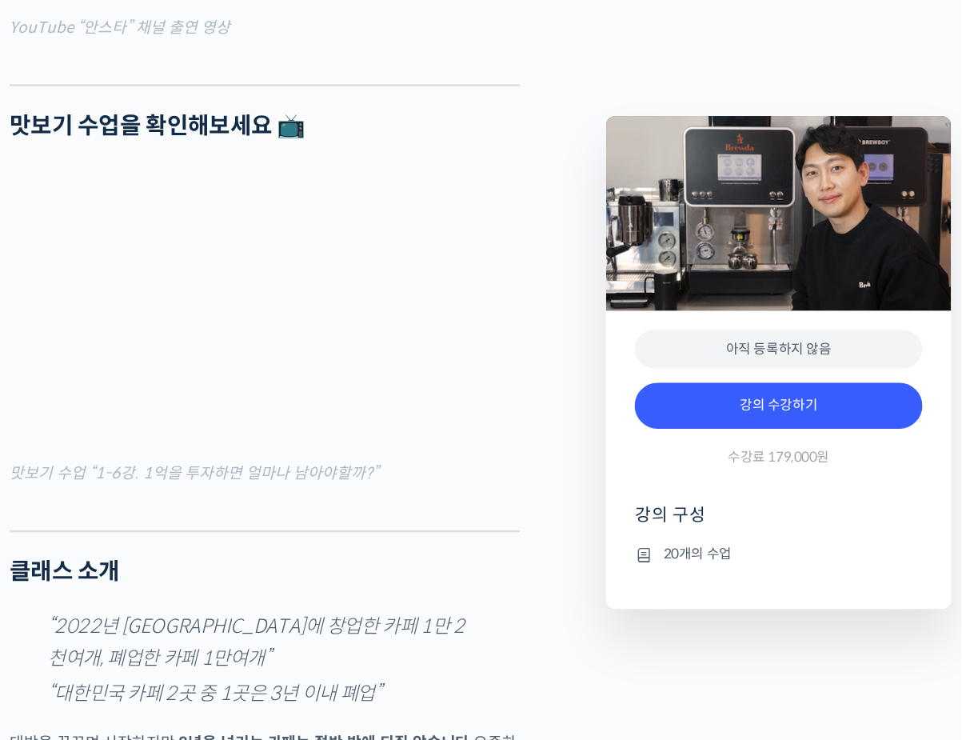
scroll to position [1455, 0]
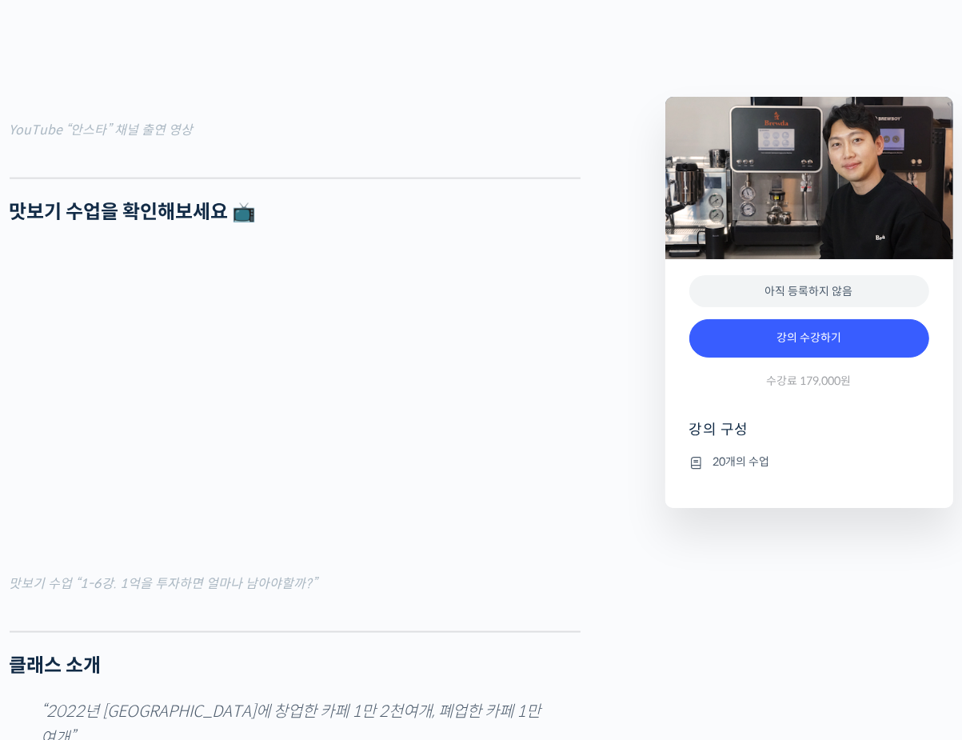
drag, startPoint x: 269, startPoint y: 612, endPoint x: 260, endPoint y: 624, distance: 14.9
click at [260, 592] on mark "맛보기 수업 “1-6강. 1억을 투자하면 얼마나 남아야할까?”" at bounding box center [164, 583] width 308 height 17
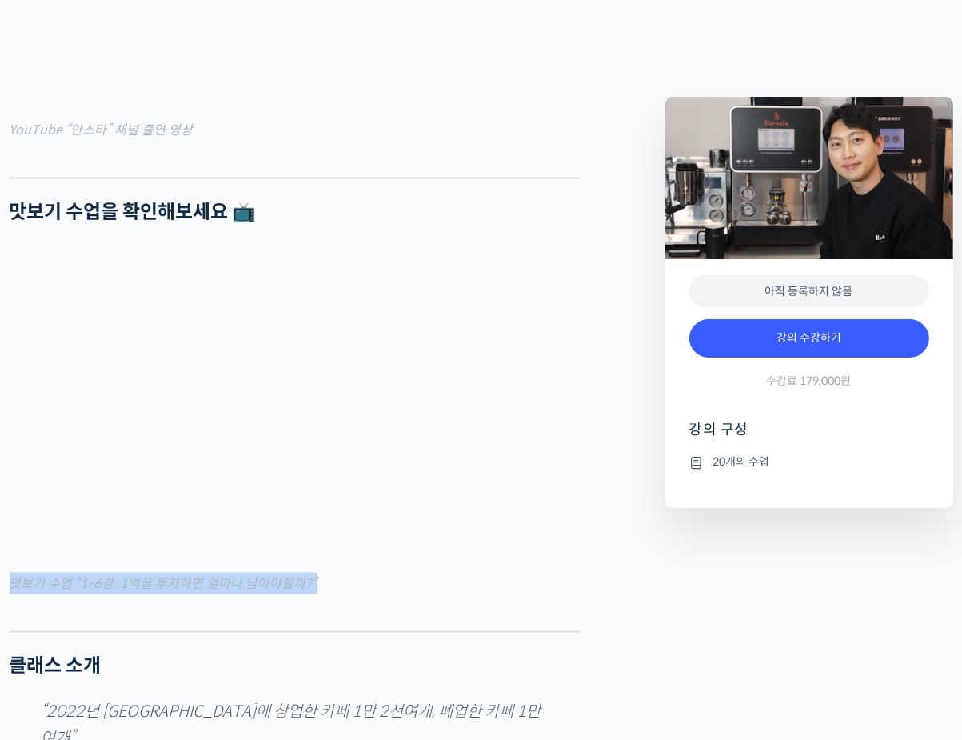
click at [260, 592] on mark "맛보기 수업 “1-6강. 1억을 투자하면 얼마나 남아야할까?”" at bounding box center [164, 583] width 308 height 17
click at [245, 631] on div at bounding box center [295, 619] width 571 height 24
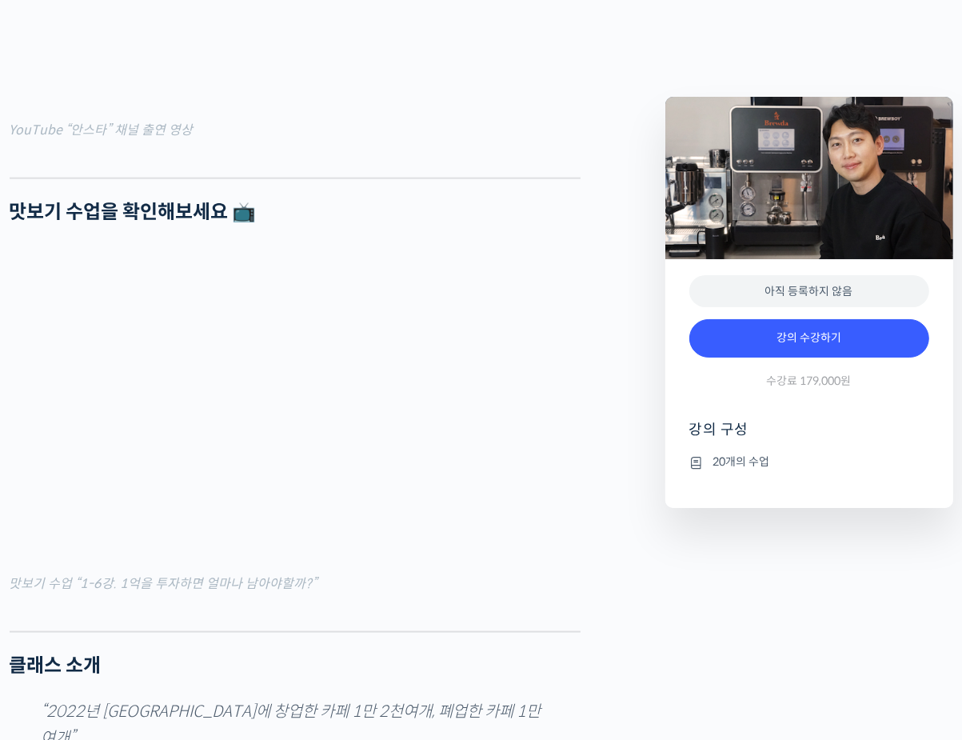
click at [284, 592] on mark "맛보기 수업 “1-6강. 1억을 투자하면 얼마나 남아야할까?”" at bounding box center [164, 583] width 308 height 17
click at [436, 594] on figcaption "맛보기 수업 “1-6강. 1억을 투자하면 얼마나 남아야할까?”" at bounding box center [295, 584] width 571 height 22
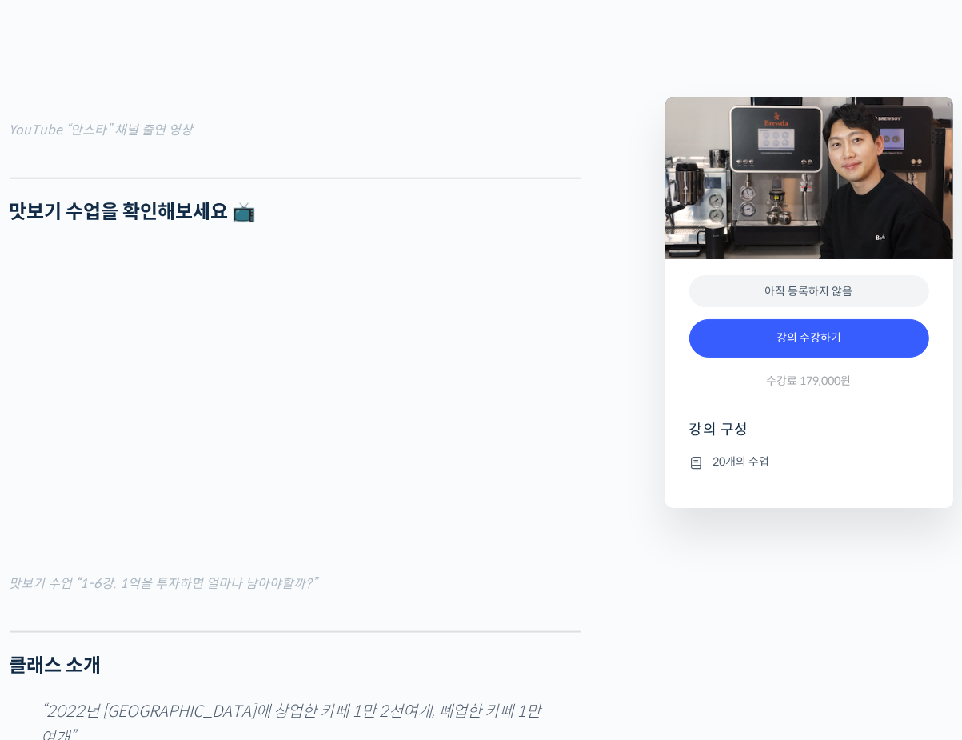
click at [436, 594] on figcaption "맛보기 수업 “1-6강. 1억을 투자하면 얼마나 남아야할까?”" at bounding box center [295, 584] width 571 height 22
click at [435, 594] on figcaption "맛보기 수업 “1-6강. 1억을 투자하면 얼마나 남아야할까?”" at bounding box center [295, 584] width 571 height 22
click at [414, 594] on figcaption "맛보기 수업 “1-6강. 1억을 투자하면 얼마나 남아야할까?”" at bounding box center [295, 584] width 571 height 22
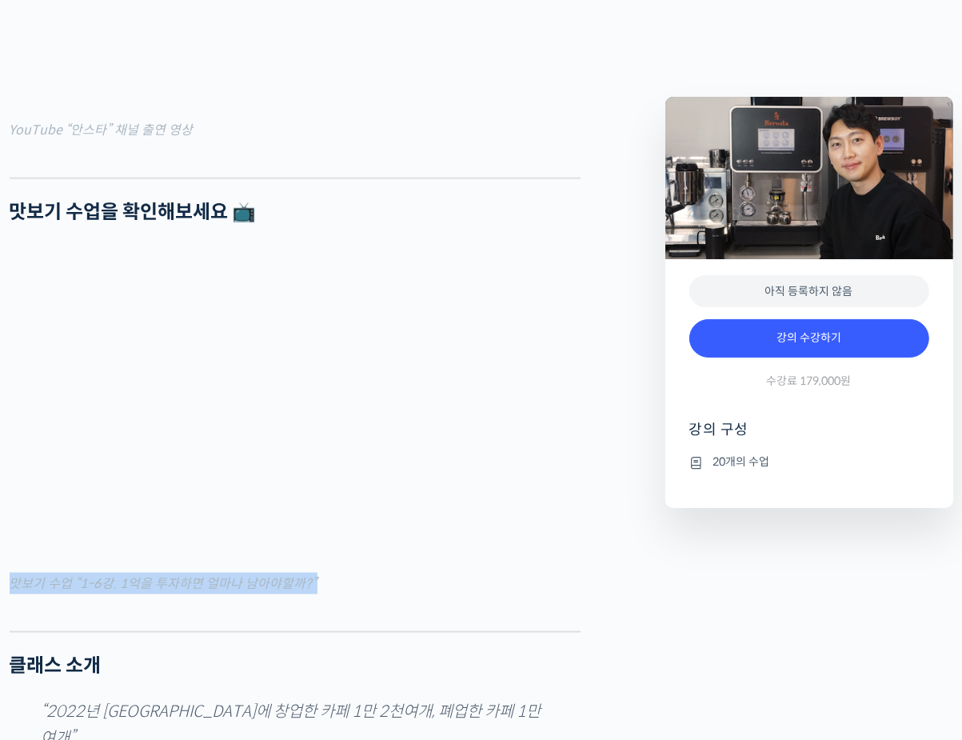
click at [414, 594] on figcaption "맛보기 수업 “1-6강. 1억을 투자하면 얼마나 남아야할까?”" at bounding box center [295, 584] width 571 height 22
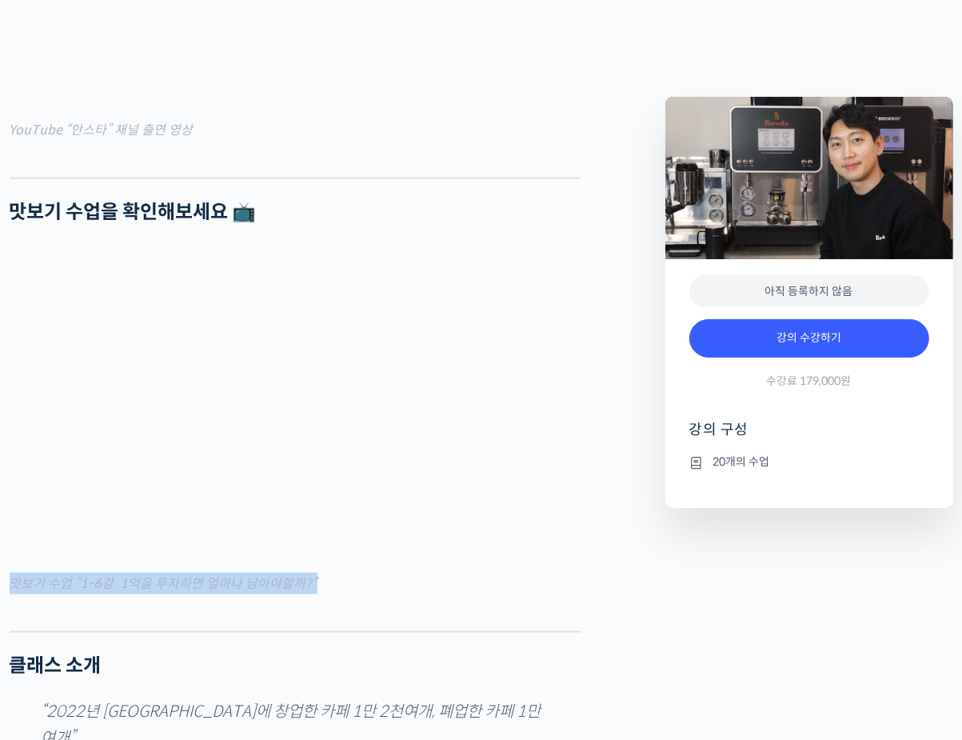
click at [414, 594] on figcaption "맛보기 수업 “1-6강. 1억을 투자하면 얼마나 남아야할까?”" at bounding box center [295, 584] width 571 height 22
click at [418, 594] on figcaption "맛보기 수업 “1-6강. 1억을 투자하면 얼마나 남아야할까?”" at bounding box center [295, 584] width 571 height 22
click at [417, 594] on figcaption "맛보기 수업 “1-6강. 1억을 투자하면 얼마나 남아야할까?”" at bounding box center [295, 584] width 571 height 22
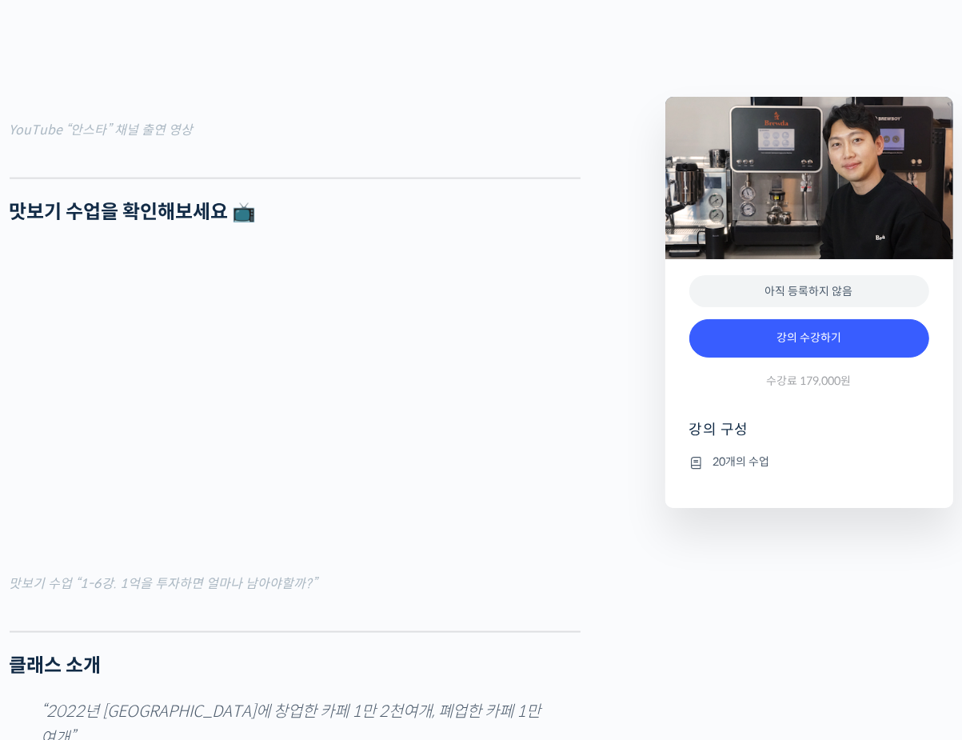
click at [417, 594] on figcaption "맛보기 수업 “1-6강. 1억을 투자하면 얼마나 남아야할까?”" at bounding box center [295, 584] width 571 height 22
click at [415, 594] on figcaption "맛보기 수업 “1-6강. 1억을 투자하면 얼마나 남아야할까?”" at bounding box center [295, 584] width 571 height 22
click at [418, 631] on div at bounding box center [295, 619] width 571 height 24
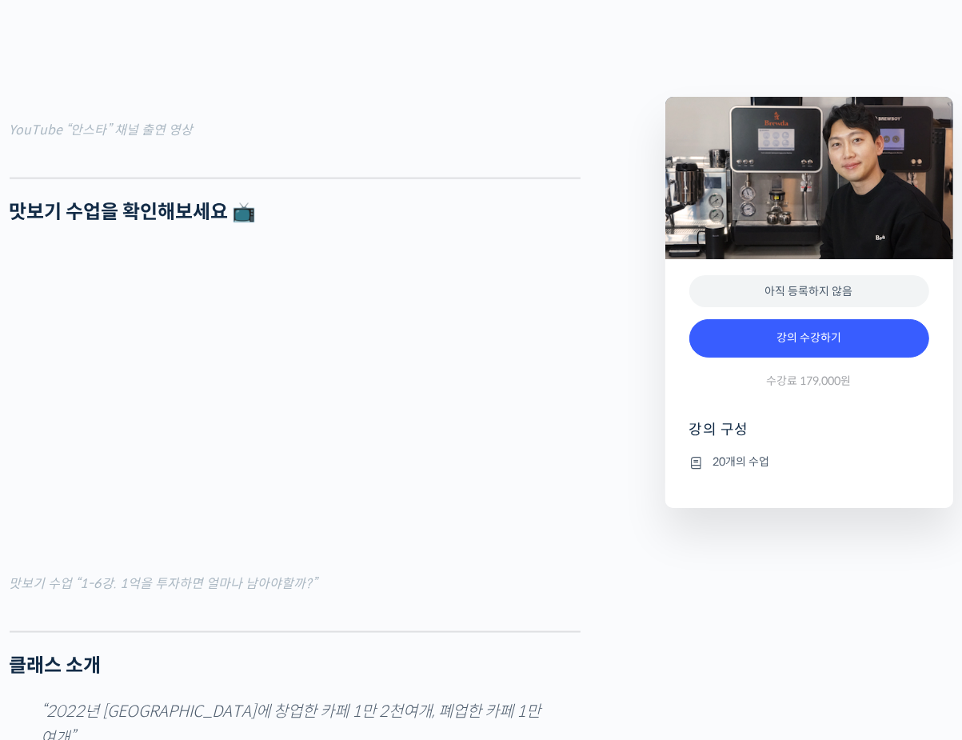
click at [418, 631] on div at bounding box center [295, 619] width 571 height 24
click at [242, 594] on figcaption "맛보기 수업 “1-6강. 1억을 투자하면 얼마나 남아야할까?”" at bounding box center [295, 584] width 571 height 22
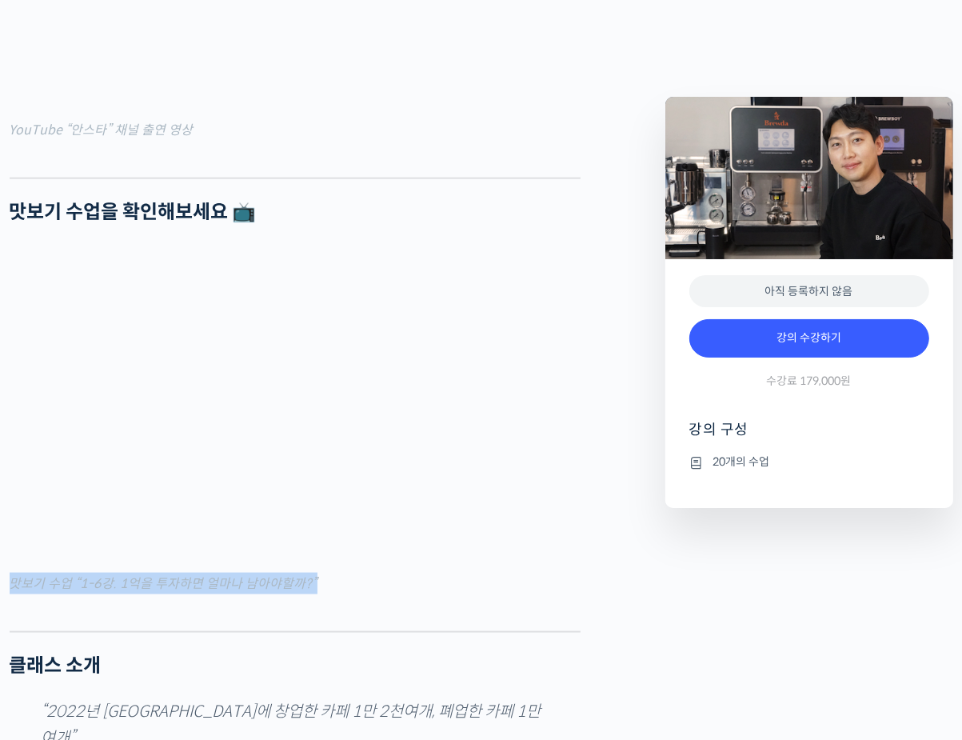
click at [242, 594] on figcaption "맛보기 수업 “1-6강. 1억을 투자하면 얼마나 남아야할까?”" at bounding box center [295, 584] width 571 height 22
click at [343, 631] on div at bounding box center [295, 619] width 571 height 24
click at [355, 594] on figcaption "맛보기 수업 “1-6강. 1억을 투자하면 얼마나 남아야할까?”" at bounding box center [295, 584] width 571 height 22
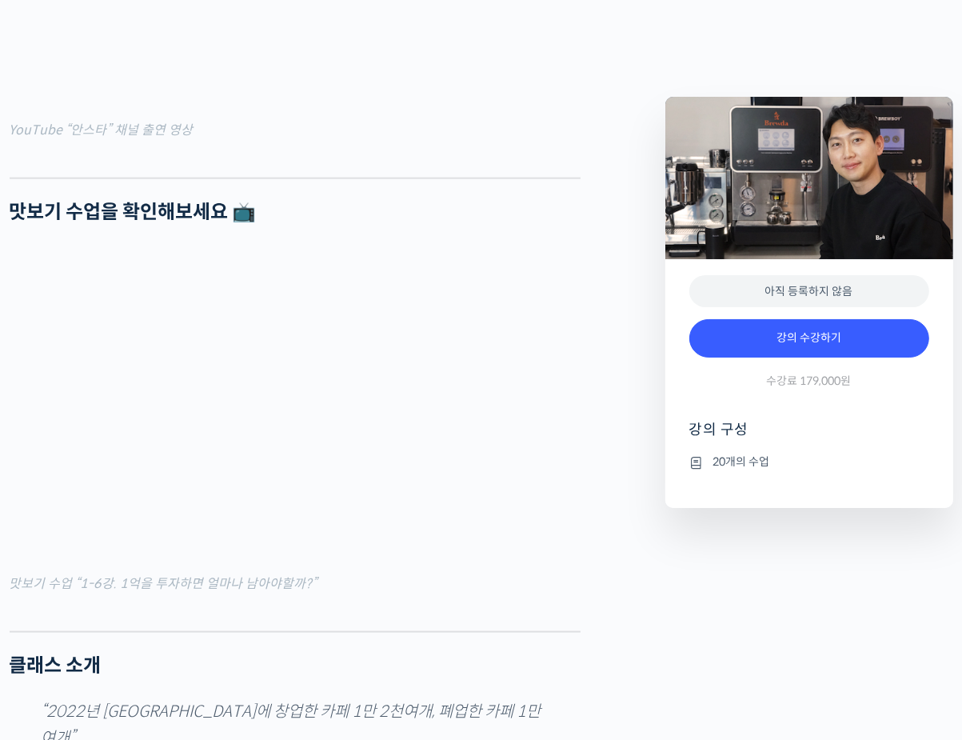
click at [355, 594] on figcaption "맛보기 수업 “1-6강. 1억을 투자하면 얼마나 남아야할까?”" at bounding box center [295, 584] width 571 height 22
click at [356, 594] on figcaption "맛보기 수업 “1-6강. 1억을 투자하면 얼마나 남아야할까?”" at bounding box center [295, 584] width 571 height 22
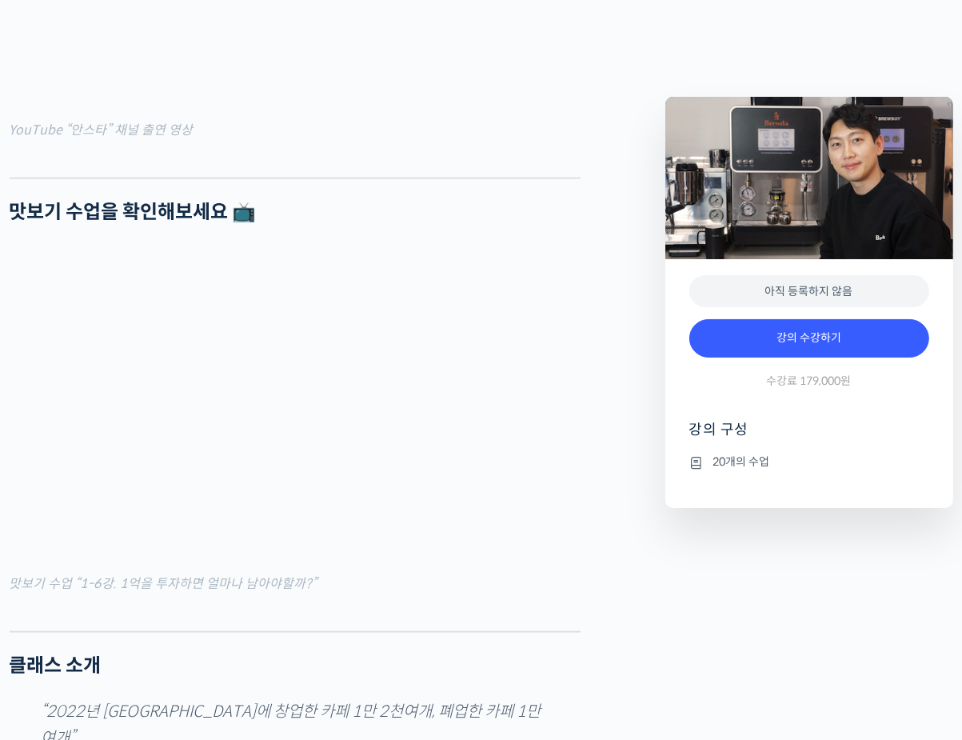
click at [358, 594] on figcaption "맛보기 수업 “1-6강. 1억을 투자하면 얼마나 남아야할까?”" at bounding box center [295, 584] width 571 height 22
click at [445, 631] on div at bounding box center [295, 619] width 571 height 24
drag, startPoint x: 446, startPoint y: 606, endPoint x: 444, endPoint y: 625, distance: 19.3
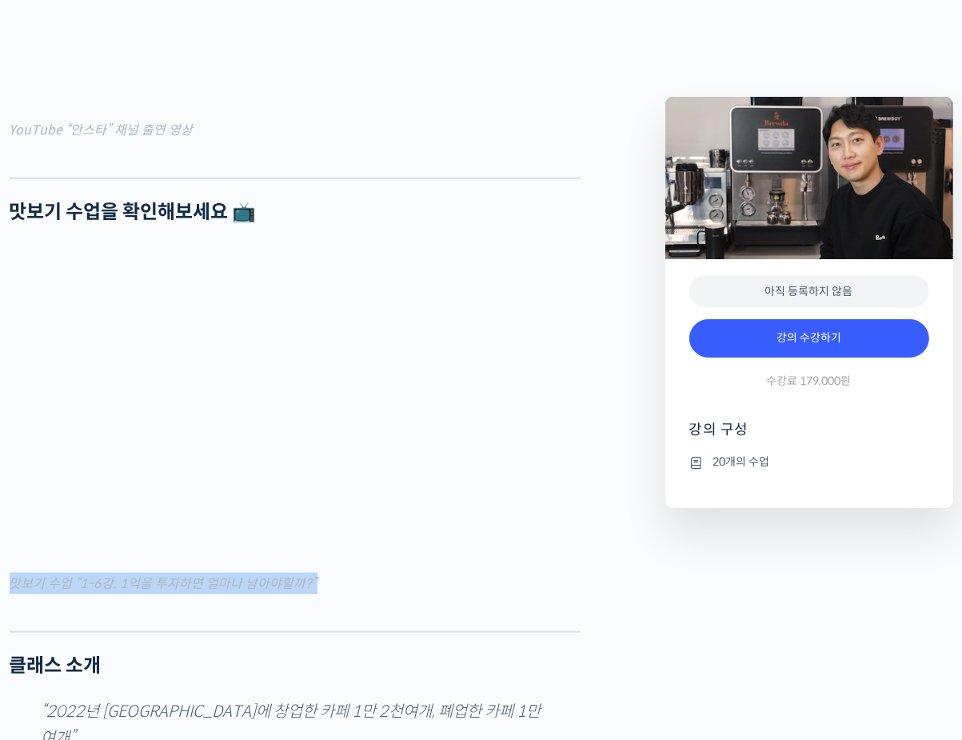
click at [444, 595] on figure "맛보기 수업 “1-6강. 1억을 투자하면 얼마나 남아야할까?”" at bounding box center [295, 421] width 571 height 350
click at [445, 594] on figcaption "맛보기 수업 “1-6강. 1억을 투자하면 얼마나 남아야할까?”" at bounding box center [295, 584] width 571 height 22
click at [460, 594] on figcaption "맛보기 수업 “1-6강. 1억을 투자하면 얼마나 남아야할까?”" at bounding box center [295, 584] width 571 height 22
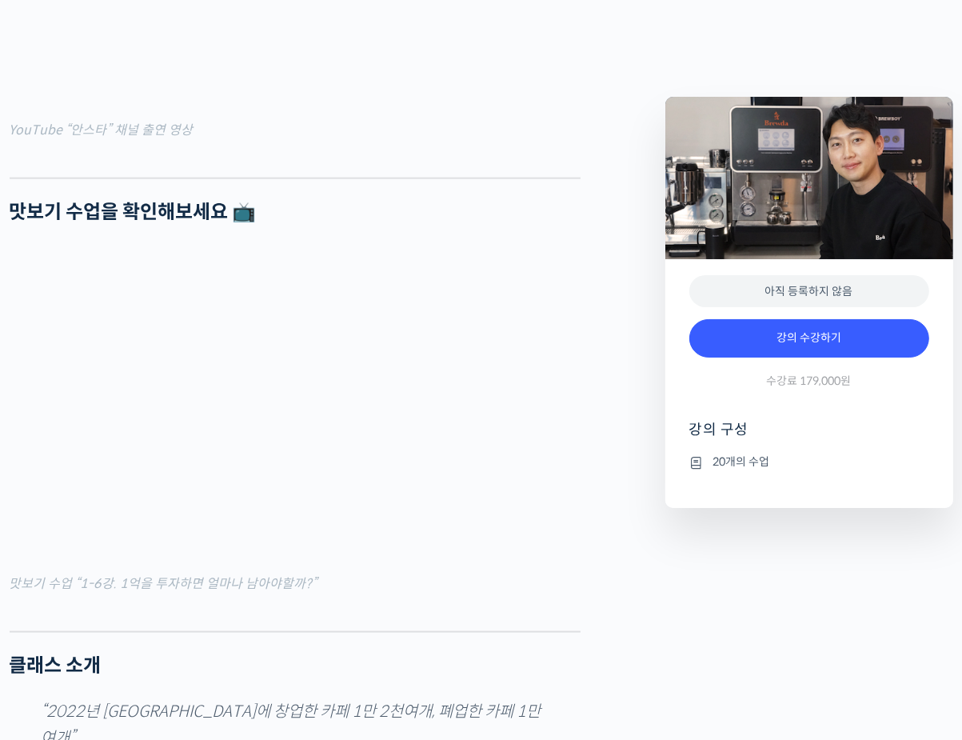
click at [349, 594] on figcaption "맛보기 수업 “1-6강. 1억을 투자하면 얼마나 남아야할까?”" at bounding box center [295, 584] width 571 height 22
click at [314, 594] on figcaption "맛보기 수업 “1-6강. 1억을 투자하면 얼마나 남아야할까?”" at bounding box center [295, 584] width 571 height 22
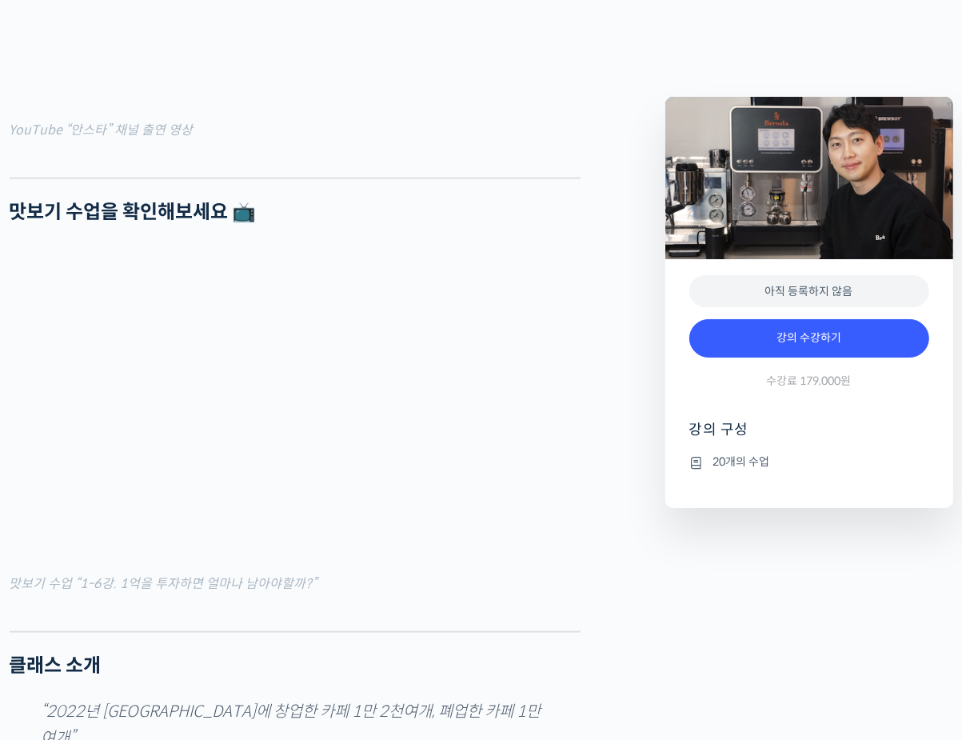
click at [314, 594] on figcaption "맛보기 수업 “1-6강. 1억을 투자하면 얼마나 남아야할까?”" at bounding box center [295, 584] width 571 height 22
click at [303, 631] on div at bounding box center [295, 619] width 571 height 24
click at [302, 631] on div at bounding box center [295, 619] width 571 height 24
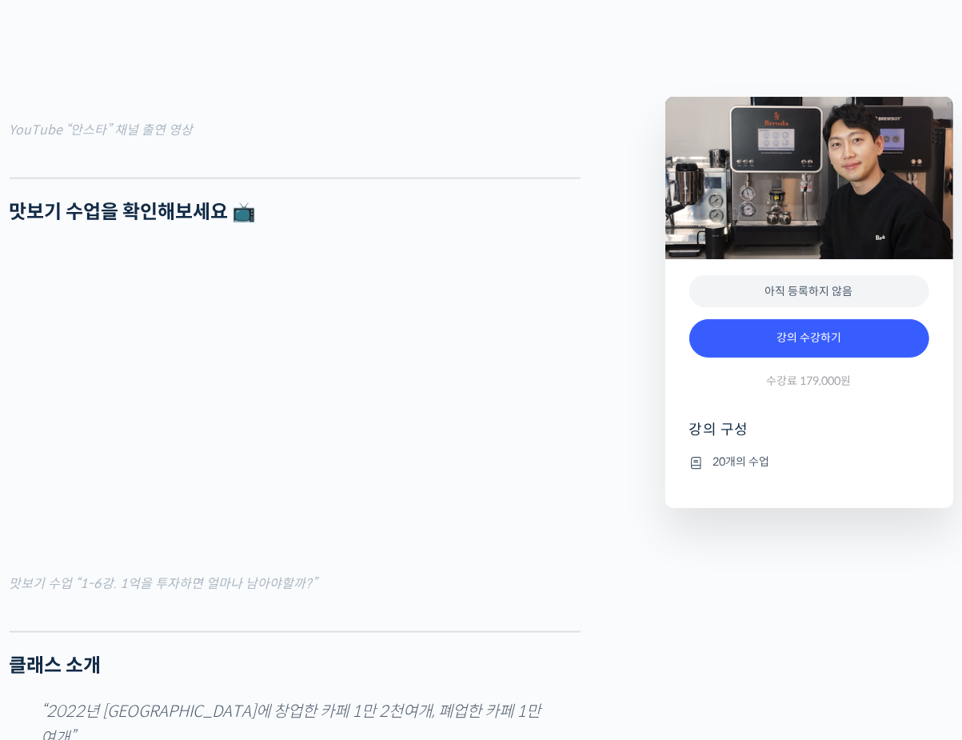
click at [310, 594] on figcaption "맛보기 수업 “1-6강. 1억을 투자하면 얼마나 남아야할까?”" at bounding box center [295, 584] width 571 height 22
click at [278, 592] on mark "맛보기 수업 “1-6강. 1억을 투자하면 얼마나 남아야할까?”" at bounding box center [164, 583] width 308 height 17
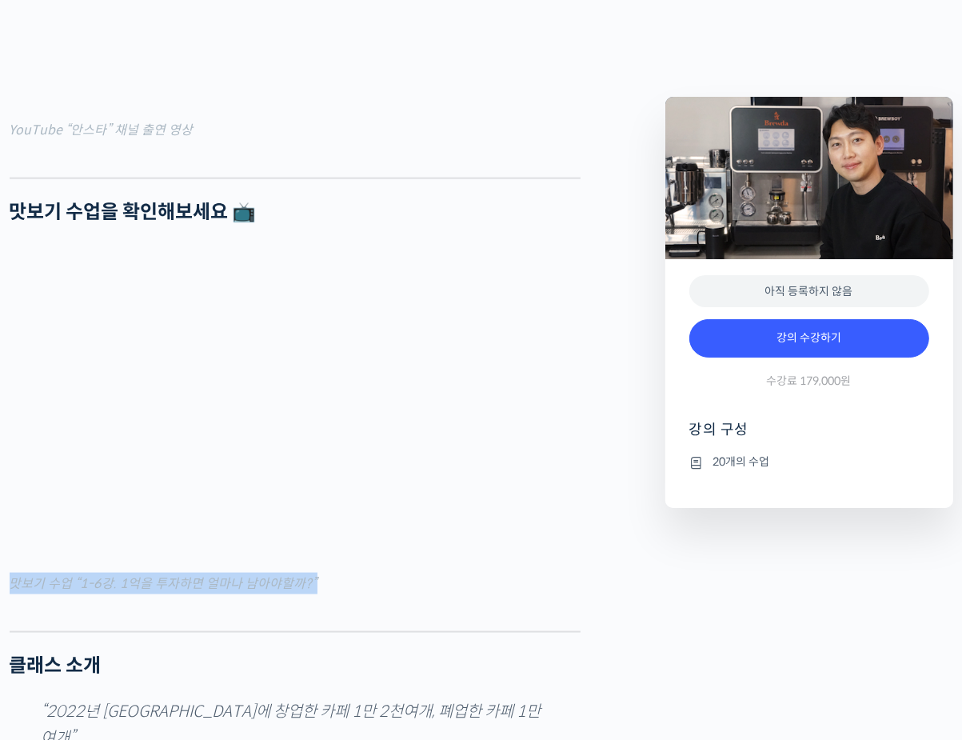
click at [276, 631] on div at bounding box center [295, 619] width 571 height 24
click at [277, 592] on mark "맛보기 수업 “1-6강. 1억을 투자하면 얼마나 남아야할까?”" at bounding box center [164, 583] width 308 height 17
click at [263, 631] on div at bounding box center [295, 619] width 571 height 24
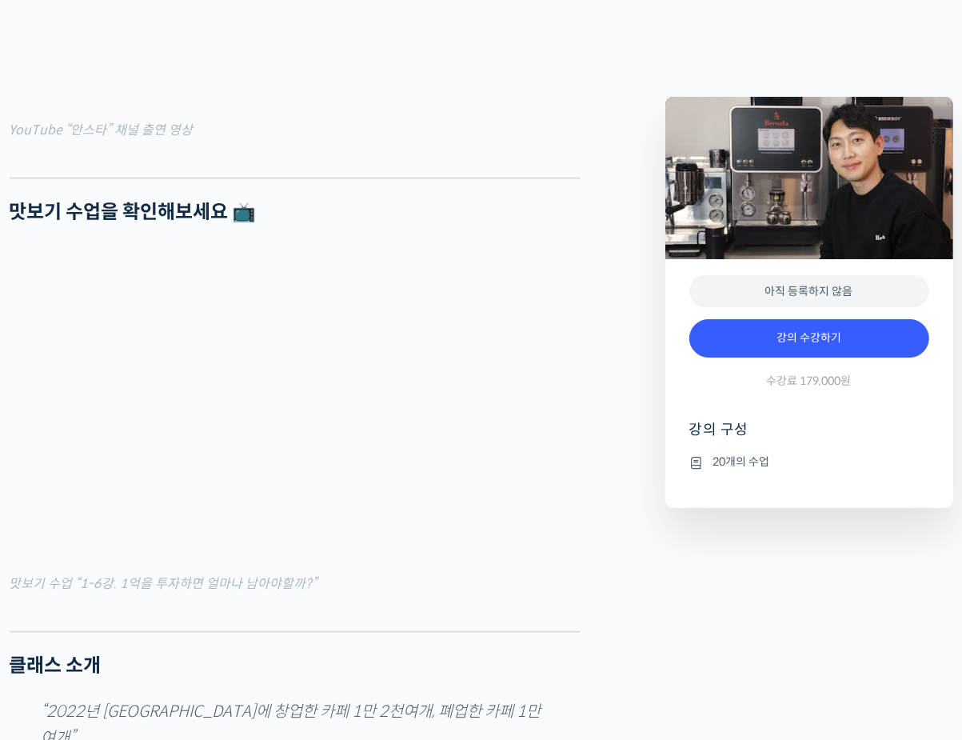
click at [252, 631] on div at bounding box center [295, 619] width 571 height 24
click at [213, 594] on figcaption "맛보기 수업 “1-6강. 1억을 투자하면 얼마나 남아야할까?”" at bounding box center [295, 584] width 571 height 22
click at [164, 631] on div at bounding box center [295, 619] width 571 height 24
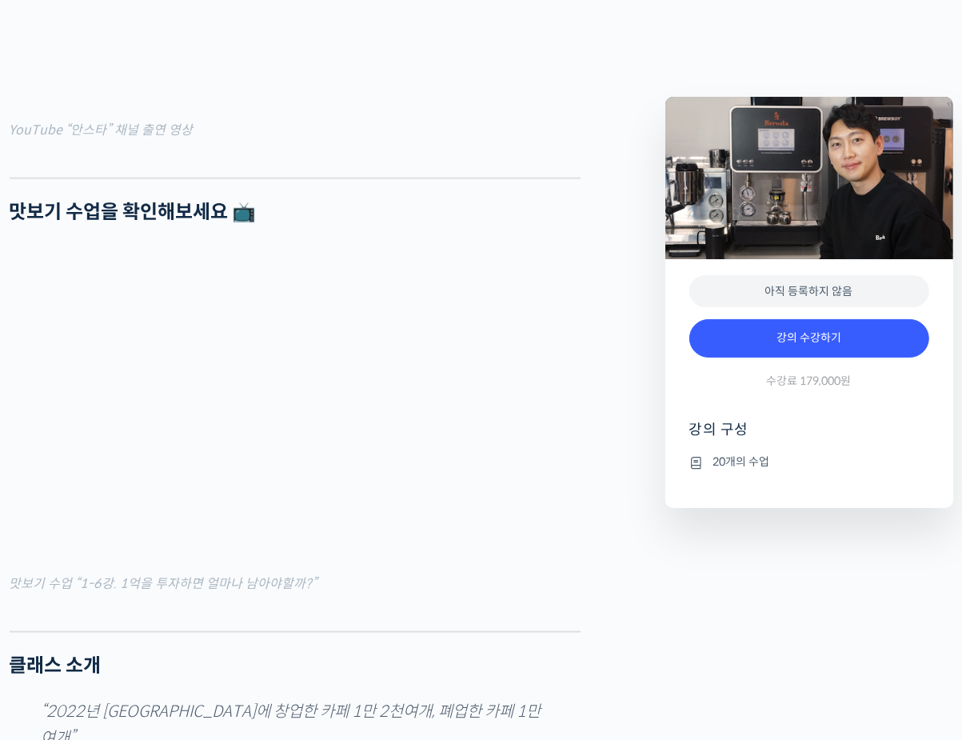
click at [166, 592] on mark "맛보기 수업 “1-6강. 1억을 투자하면 얼마나 남아야할까?”" at bounding box center [164, 583] width 308 height 17
click at [229, 592] on mark "맛보기 수업 “1-6강. 1억을 투자하면 얼마나 남아야할까?”" at bounding box center [164, 583] width 308 height 17
click at [226, 631] on div at bounding box center [295, 619] width 571 height 24
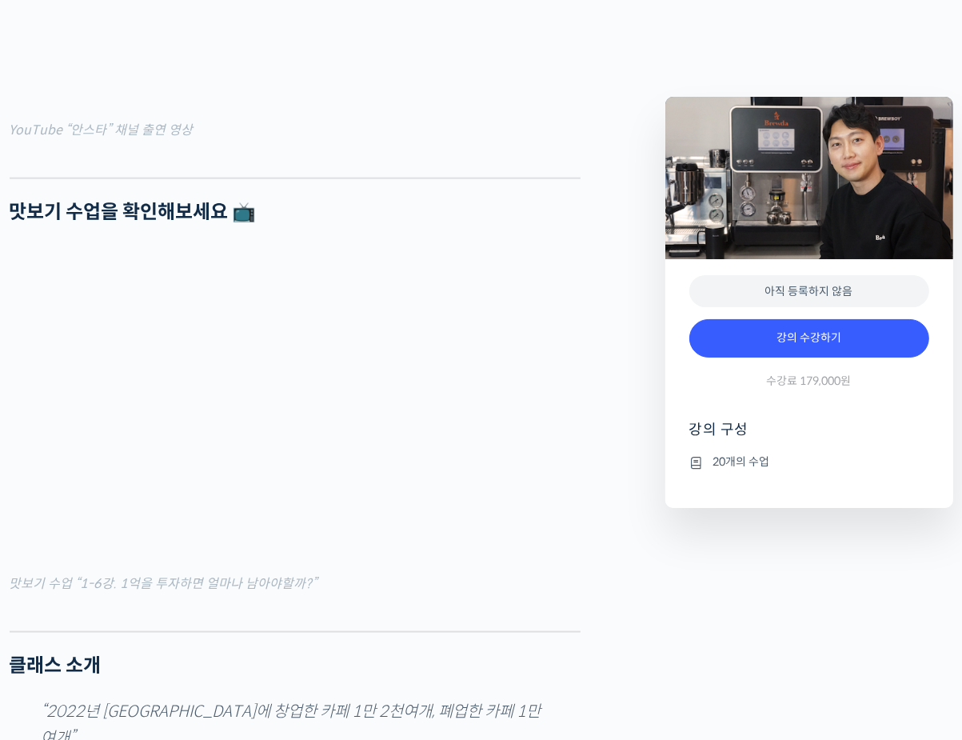
click at [225, 592] on mark "맛보기 수업 “1-6강. 1억을 투자하면 얼마나 남아야할까?”" at bounding box center [164, 583] width 308 height 17
drag, startPoint x: 225, startPoint y: 627, endPoint x: 210, endPoint y: 621, distance: 15.8
click at [215, 592] on mark "맛보기 수업 “1-6강. 1억을 투자하면 얼마나 남아야할까?”" at bounding box center [164, 583] width 308 height 17
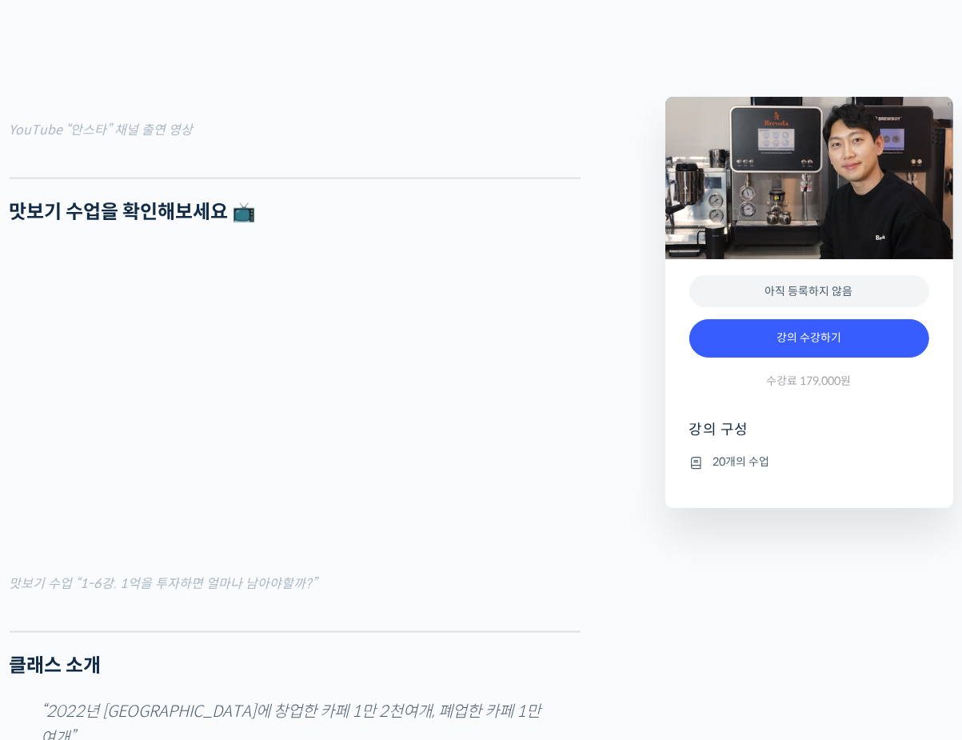
click at [210, 592] on mark "맛보기 수업 “1-6강. 1억을 투자하면 얼마나 남아야할까?”" at bounding box center [164, 583] width 308 height 17
click at [202, 592] on mark "맛보기 수업 “1-6강. 1억을 투자하면 얼마나 남아야할까?”" at bounding box center [164, 583] width 308 height 17
click at [193, 592] on mark "맛보기 수업 “1-6강. 1억을 투자하면 얼마나 남아야할까?”" at bounding box center [164, 583] width 308 height 17
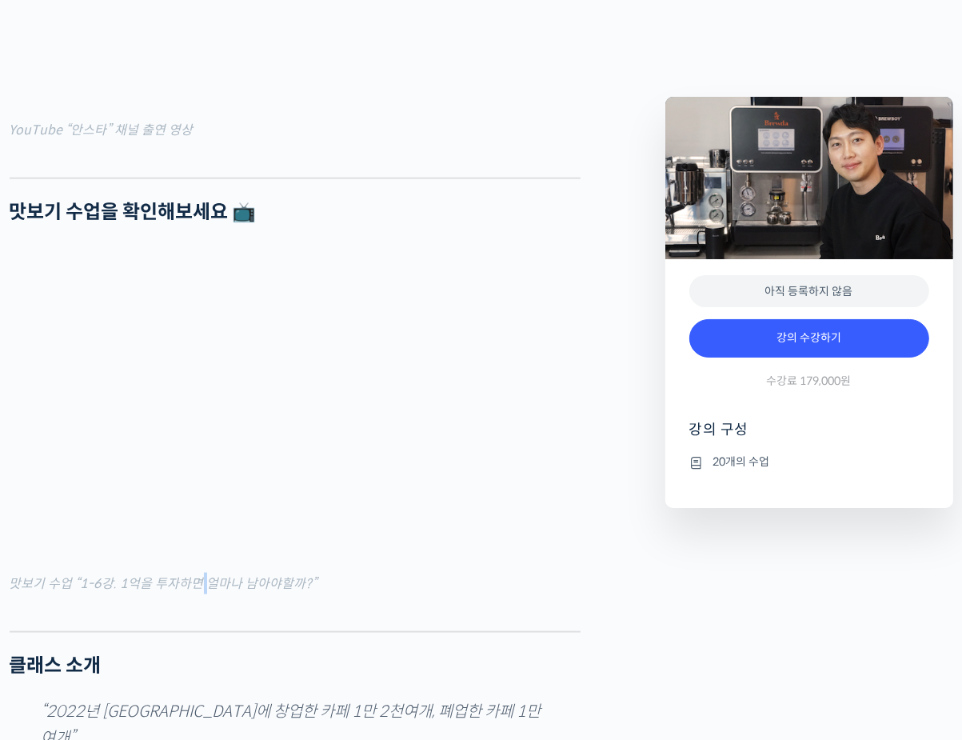
click at [193, 592] on mark "맛보기 수업 “1-6강. 1억을 투자하면 얼마나 남아야할까?”" at bounding box center [164, 583] width 308 height 17
drag, startPoint x: 193, startPoint y: 621, endPoint x: 385, endPoint y: 642, distance: 193.1
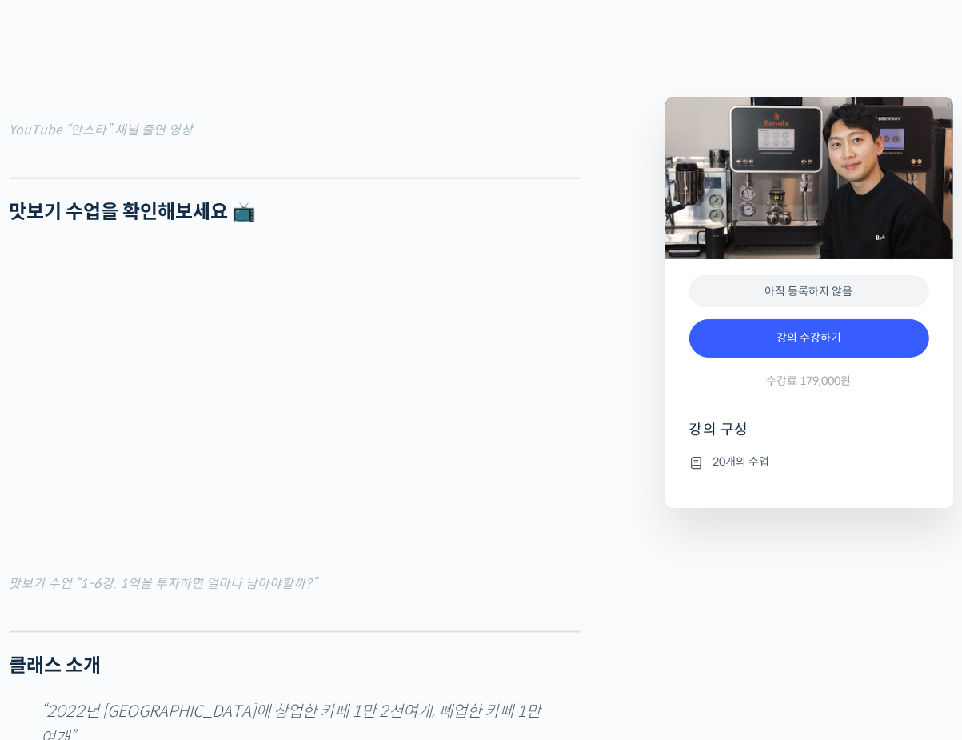
click at [319, 594] on figcaption "맛보기 수업 “1-6강. 1억을 투자하면 얼마나 남아야할까?”" at bounding box center [295, 584] width 571 height 22
click at [260, 592] on mark "맛보기 수업 “1-6강. 1억을 투자하면 얼마나 남아야할까?”" at bounding box center [164, 583] width 308 height 17
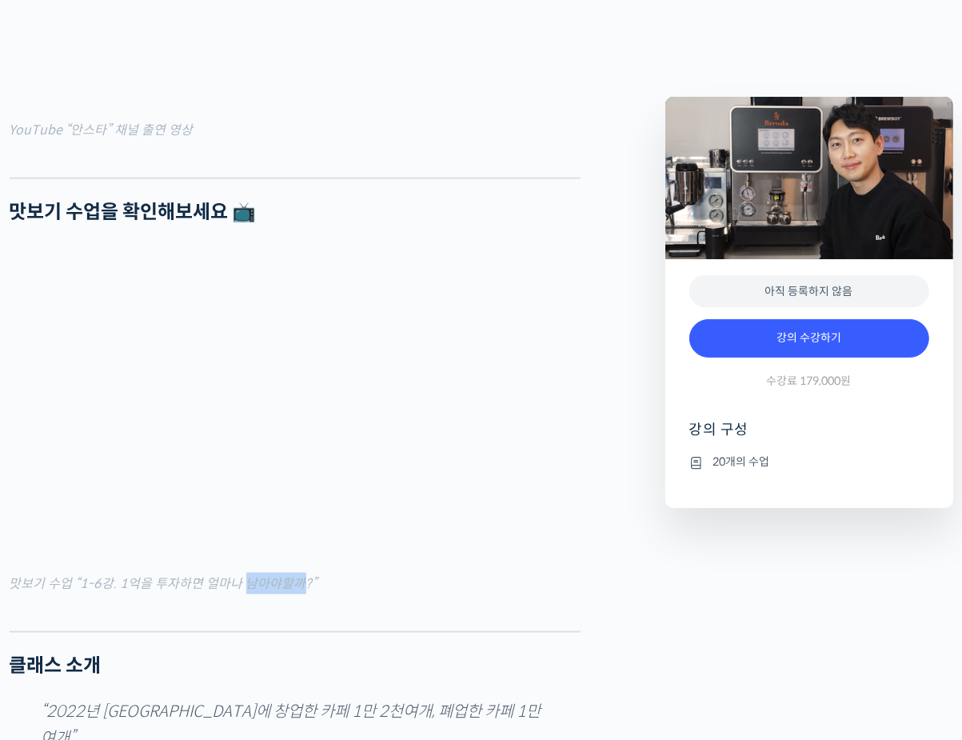
click at [260, 592] on mark "맛보기 수업 “1-6강. 1억을 투자하면 얼마나 남아야할까?”" at bounding box center [164, 583] width 308 height 17
click at [258, 631] on div at bounding box center [295, 619] width 571 height 24
click at [266, 631] on div at bounding box center [295, 619] width 571 height 24
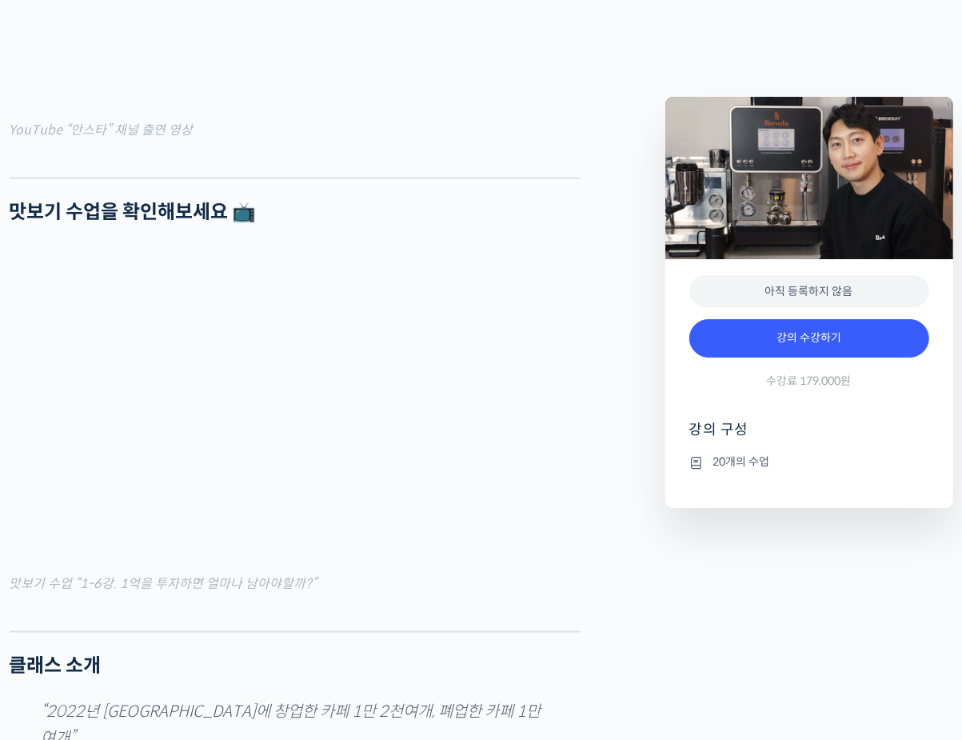
click at [457, 631] on div at bounding box center [295, 619] width 571 height 24
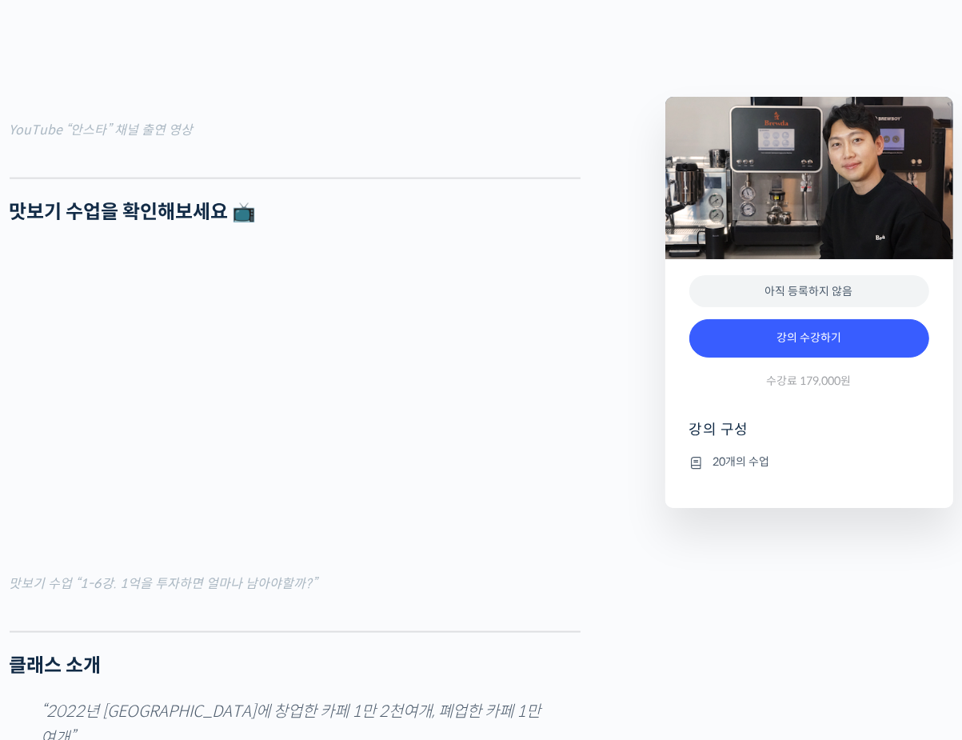
click at [239, 592] on mark "맛보기 수업 “1-6강. 1억을 투자하면 얼마나 남아야할까?”" at bounding box center [164, 583] width 308 height 17
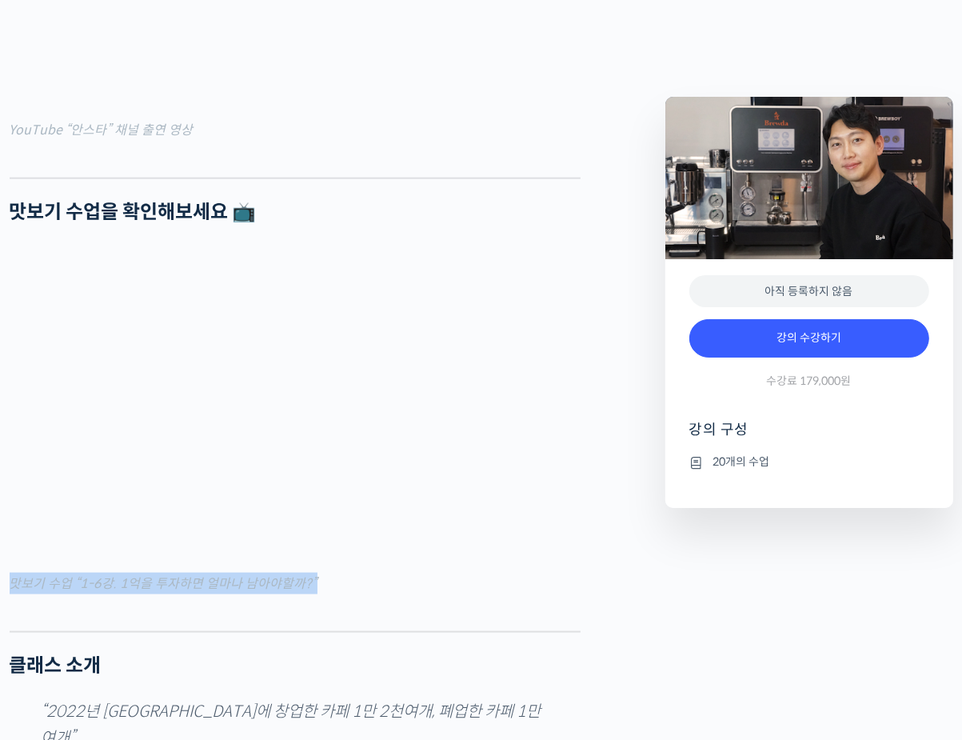
click at [239, 592] on mark "맛보기 수업 “1-6강. 1억을 투자하면 얼마나 남아야할까?”" at bounding box center [164, 583] width 308 height 17
click at [225, 631] on div at bounding box center [295, 619] width 571 height 24
drag, startPoint x: 158, startPoint y: 636, endPoint x: 148, endPoint y: 625, distance: 15.3
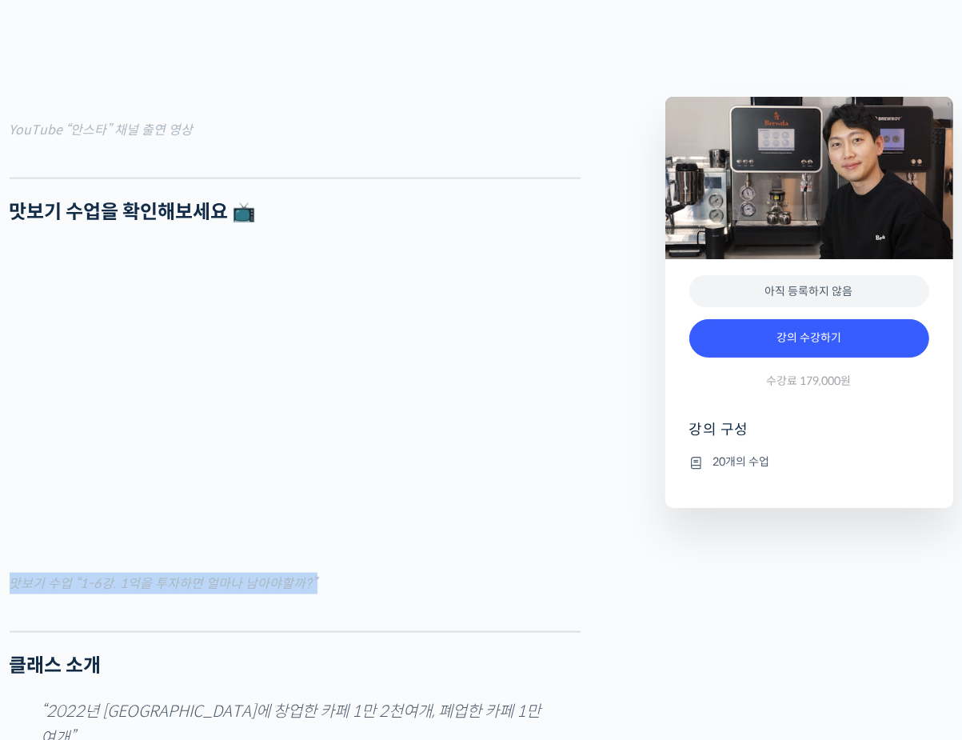
click at [148, 592] on mark "맛보기 수업 “1-6강. 1억을 투자하면 얼마나 남아야할까?”" at bounding box center [164, 583] width 308 height 17
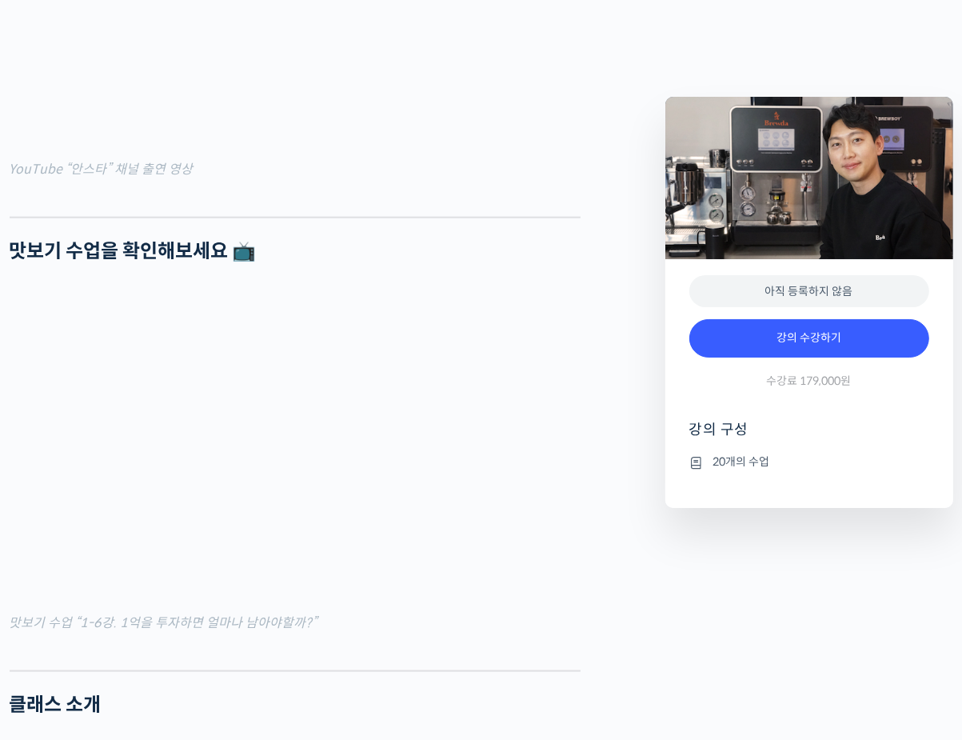
scroll to position [1465, 0]
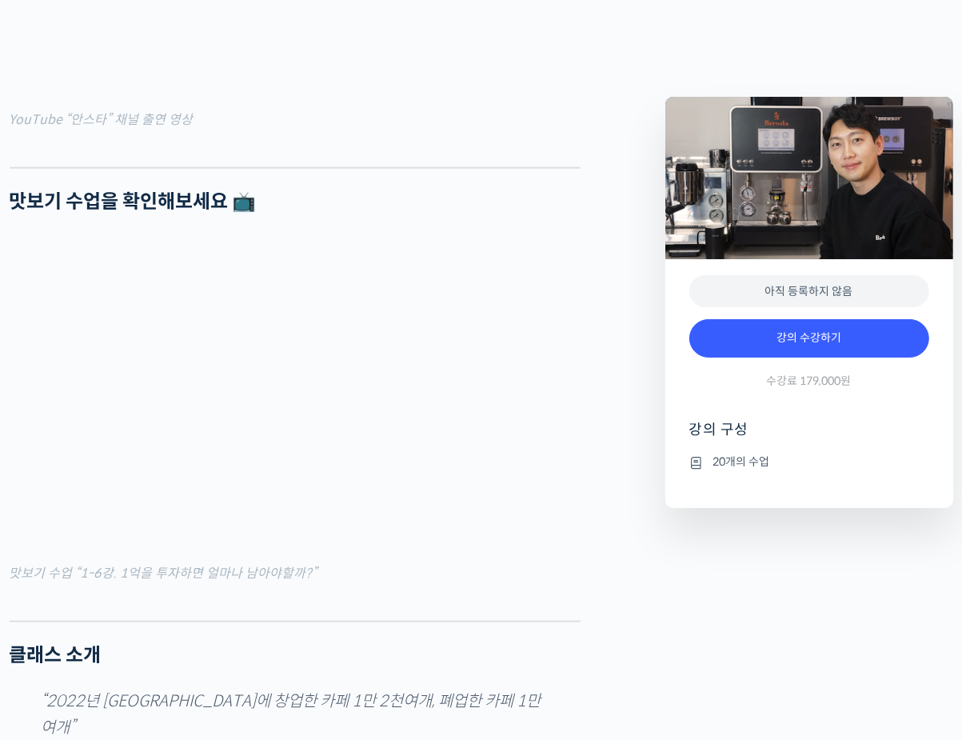
click at [546, 621] on div at bounding box center [295, 609] width 571 height 24
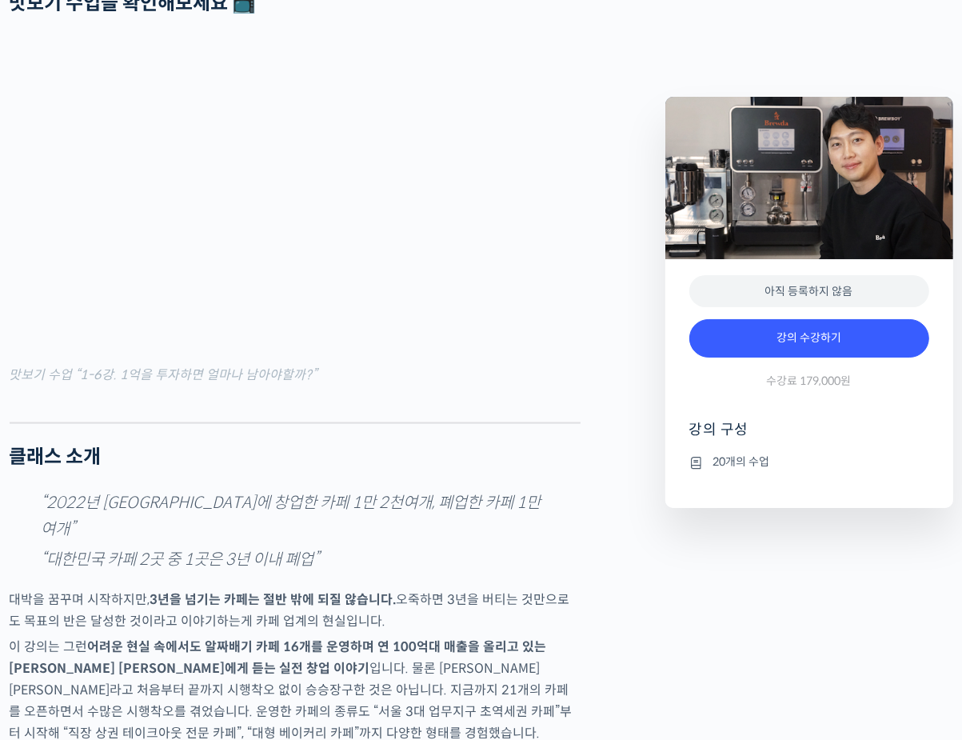
scroll to position [1481, 0]
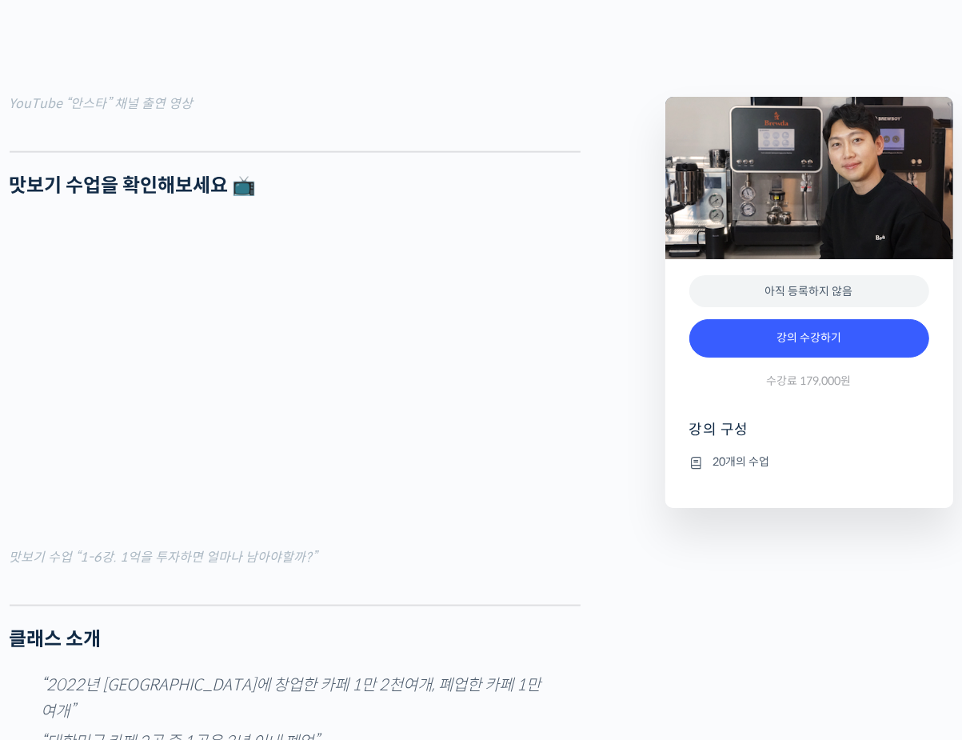
click at [427, 605] on div at bounding box center [295, 593] width 571 height 24
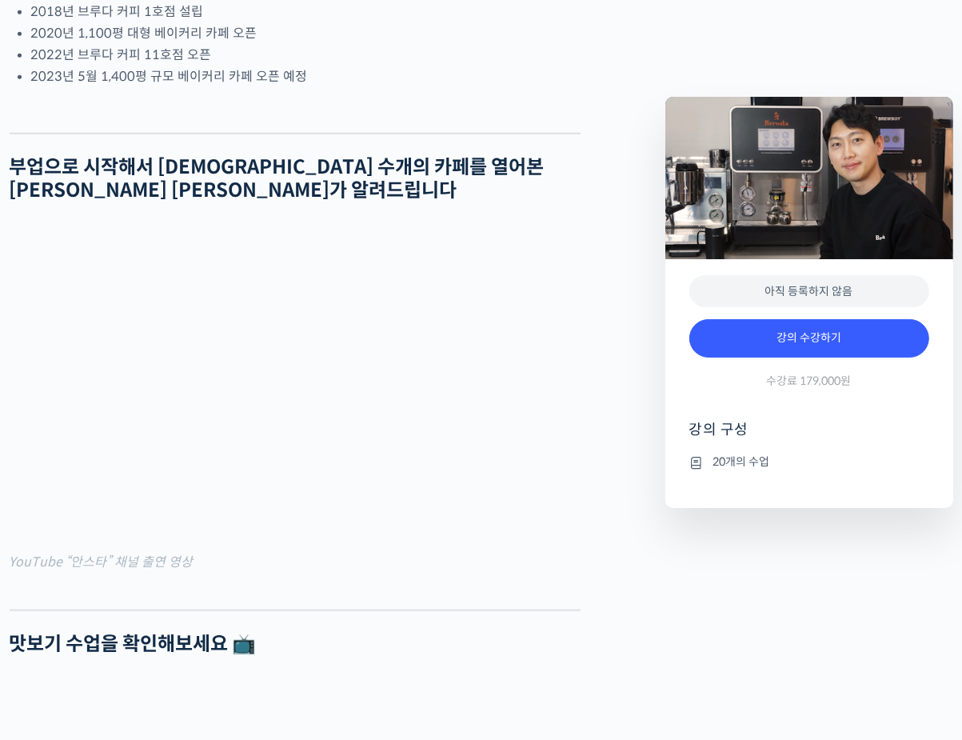
scroll to position [836, 0]
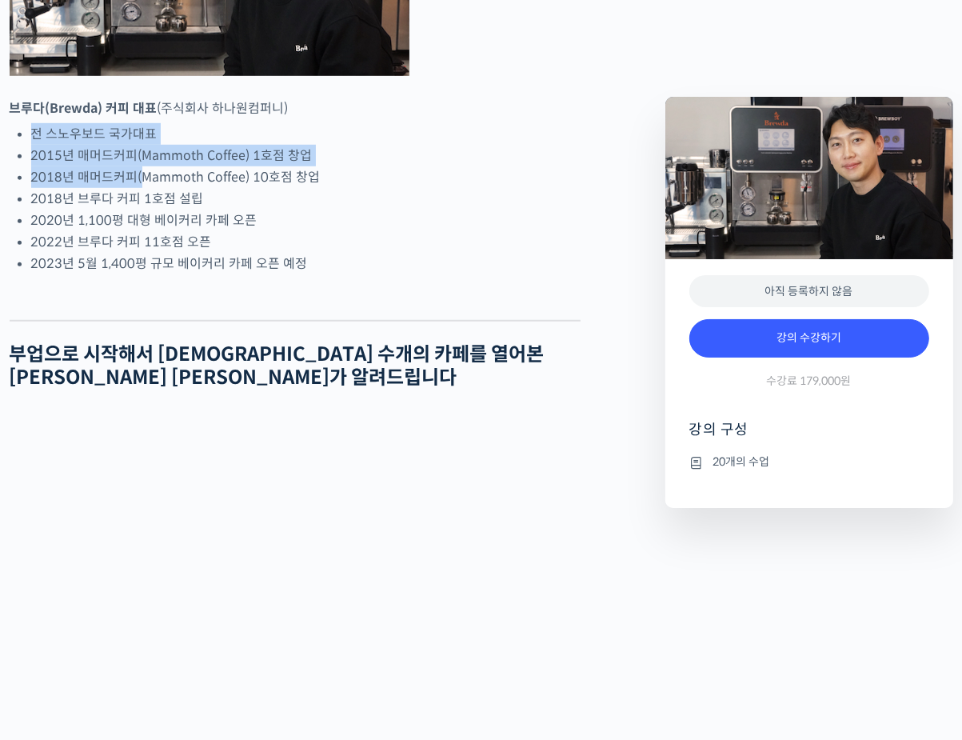
drag, startPoint x: 14, startPoint y: 202, endPoint x: 144, endPoint y: 230, distance: 133.4
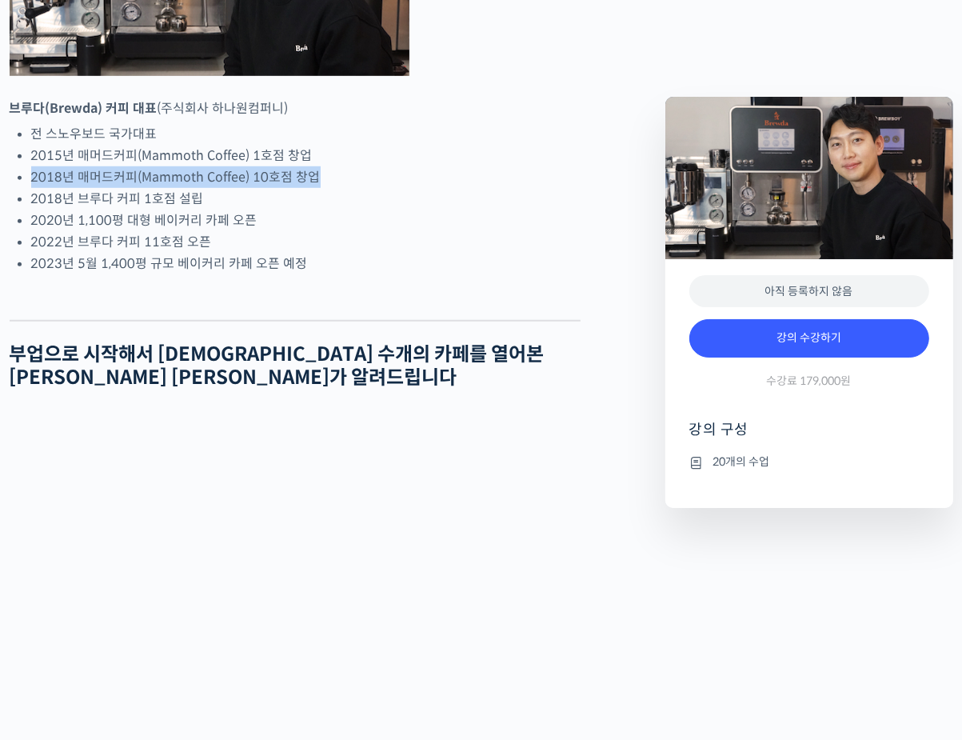
drag, startPoint x: 333, startPoint y: 235, endPoint x: 14, endPoint y: 230, distance: 318.4
click at [218, 188] on li "2018년 매머드커피(Mammoth Coffee) 10호점 창업" at bounding box center [306, 177] width 550 height 22
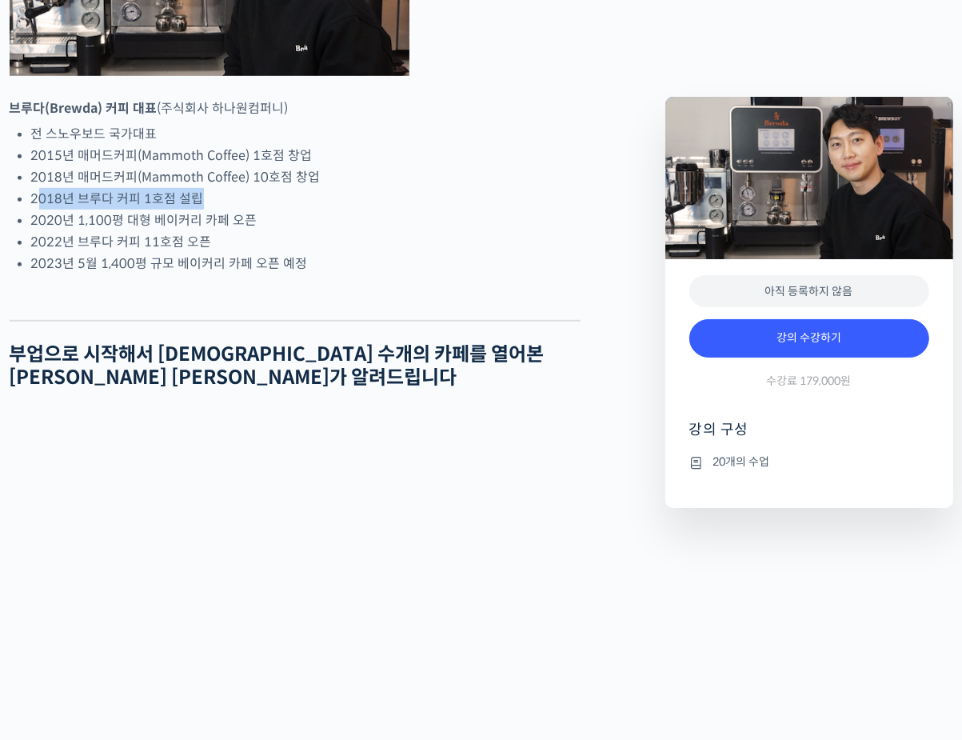
drag, startPoint x: 37, startPoint y: 253, endPoint x: 270, endPoint y: 262, distance: 233.7
click at [270, 210] on li "2018년 브루다 커피 1호점 설립" at bounding box center [306, 199] width 550 height 22
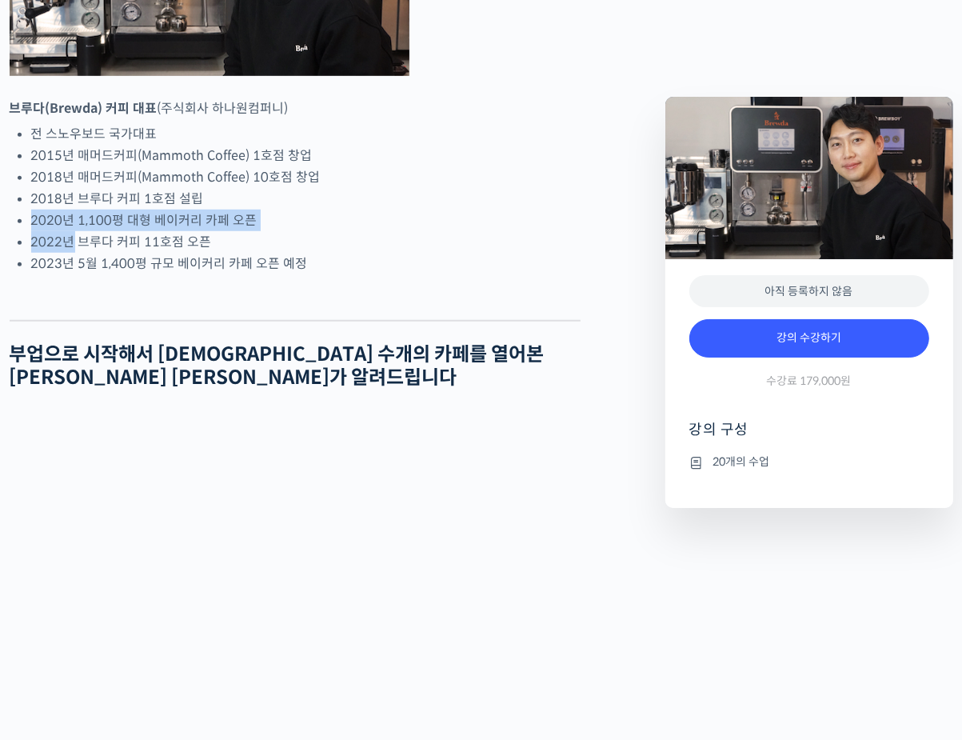
drag, startPoint x: 26, startPoint y: 278, endPoint x: 74, endPoint y: 301, distance: 53.0
click at [116, 253] on li "2022년 브루다 커피 11호점 오픈" at bounding box center [306, 242] width 550 height 22
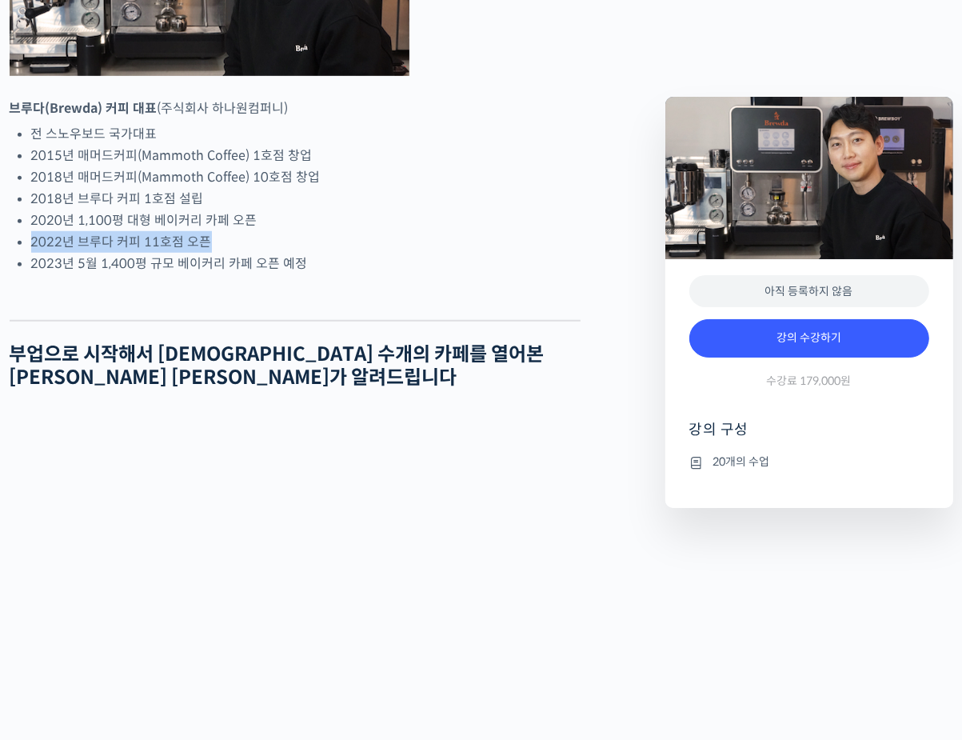
drag, startPoint x: 234, startPoint y: 298, endPoint x: 22, endPoint y: 286, distance: 211.5
click at [31, 274] on ul "전 스노우보드 국가대표 2015년 매머드커피(Mammoth Coffee) 1호점 창업 2018년 매머드커피(Mammoth Coffee) 10호…" at bounding box center [306, 198] width 550 height 151
click at [255, 253] on li "2022년 브루다 커피 11호점 오픈" at bounding box center [306, 242] width 550 height 22
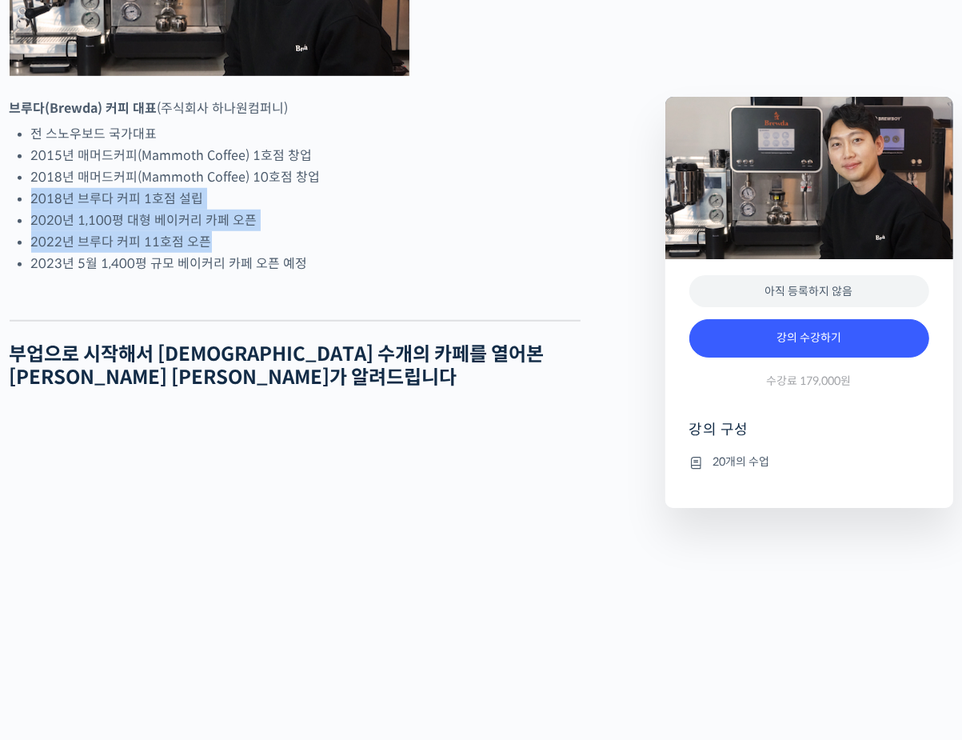
drag, startPoint x: 285, startPoint y: 302, endPoint x: 19, endPoint y: 253, distance: 270.2
drag, startPoint x: 28, startPoint y: 253, endPoint x: 309, endPoint y: 305, distance: 285.5
click at [309, 253] on li "2022년 브루다 커피 11호점 오픈" at bounding box center [306, 242] width 550 height 22
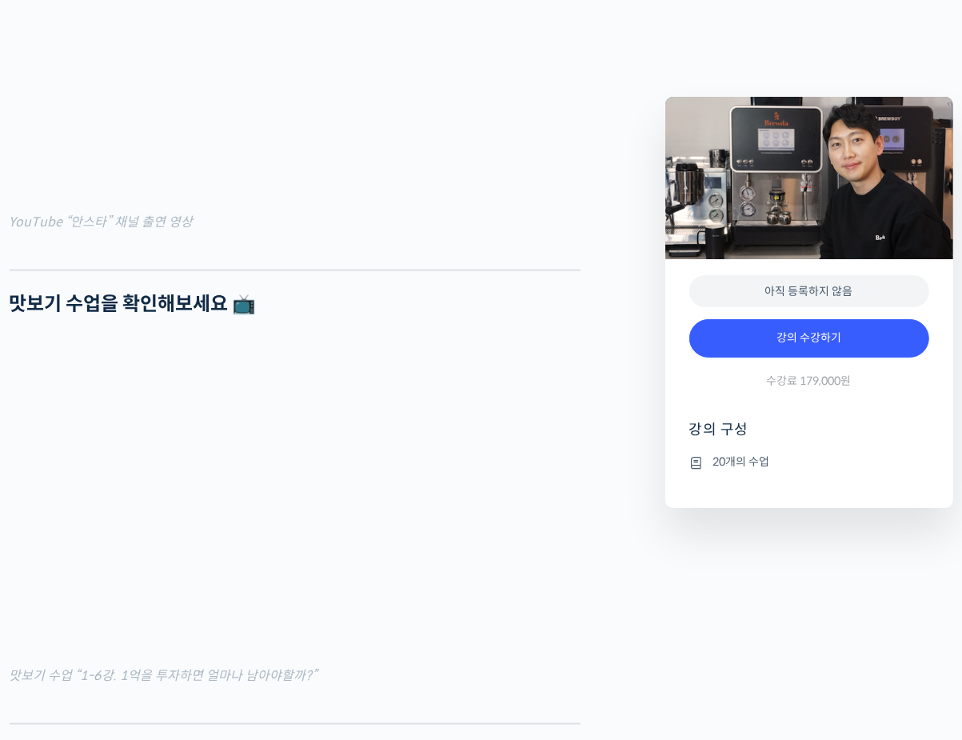
scroll to position [1481, 0]
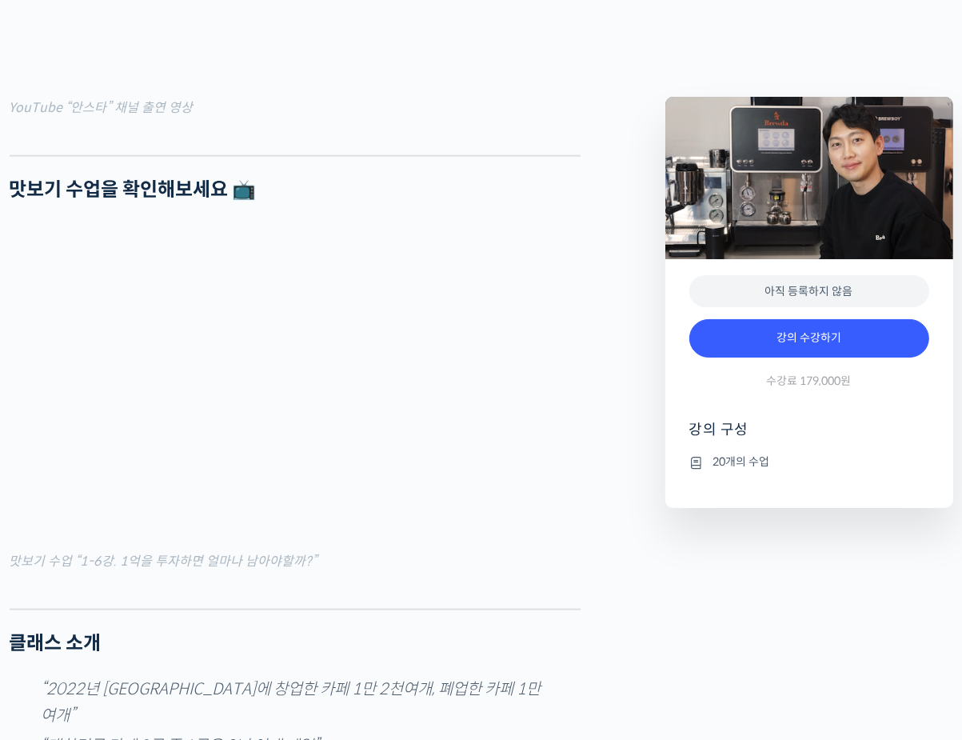
scroll to position [1493, 0]
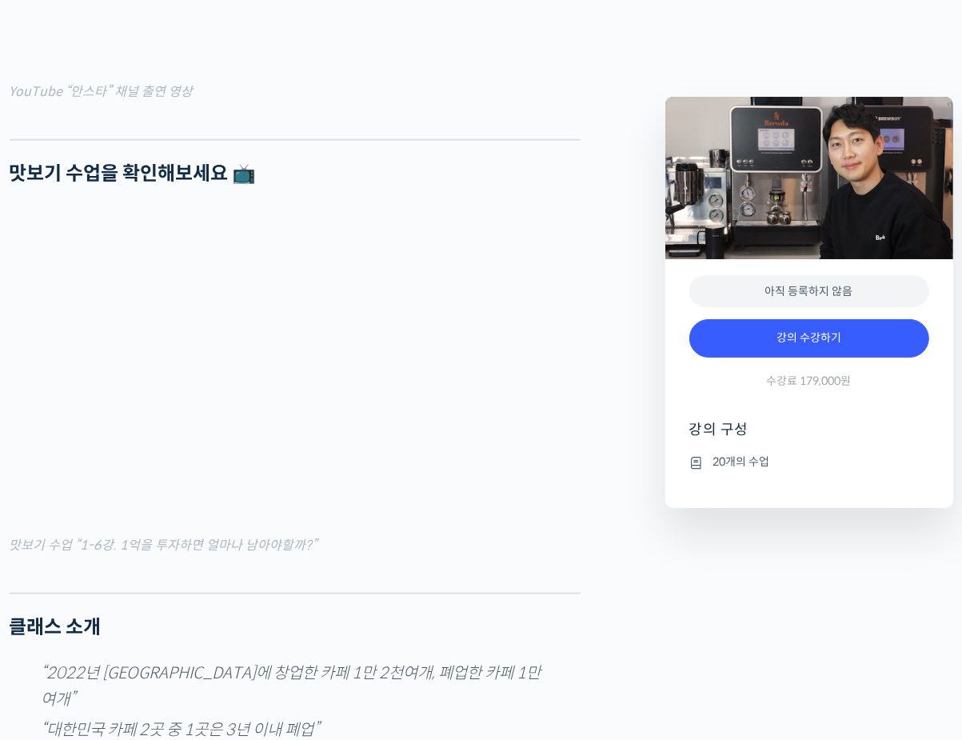
click at [310, 593] on div at bounding box center [295, 581] width 571 height 24
click at [898, 408] on div "아직 등록하지 않음 강의 수강하기 수강료 179,000원 강의 구성 20개의 수업" at bounding box center [810, 383] width 288 height 249
